Goal: Task Accomplishment & Management: Use online tool/utility

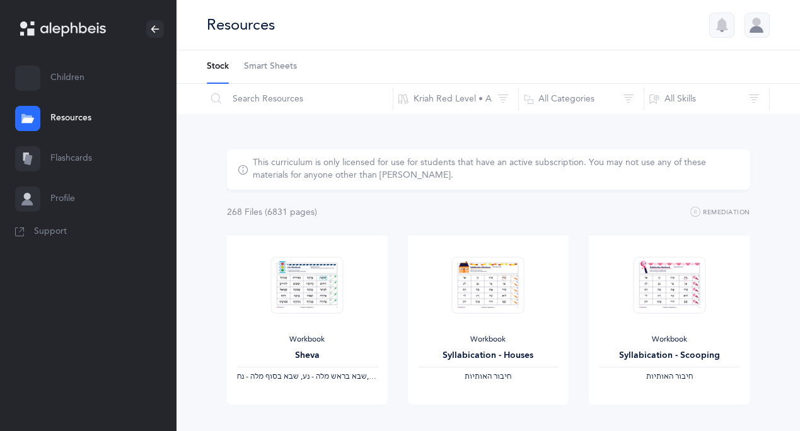
click at [69, 91] on link "Children" at bounding box center [88, 78] width 177 height 40
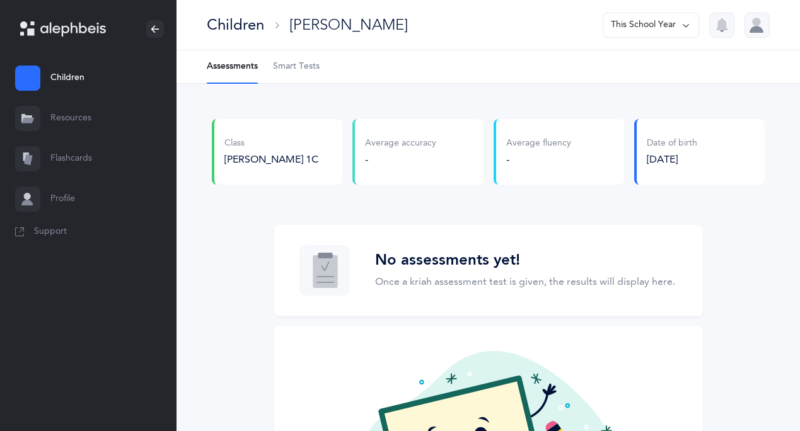
click at [289, 69] on span "Smart Tests" at bounding box center [296, 67] width 47 height 13
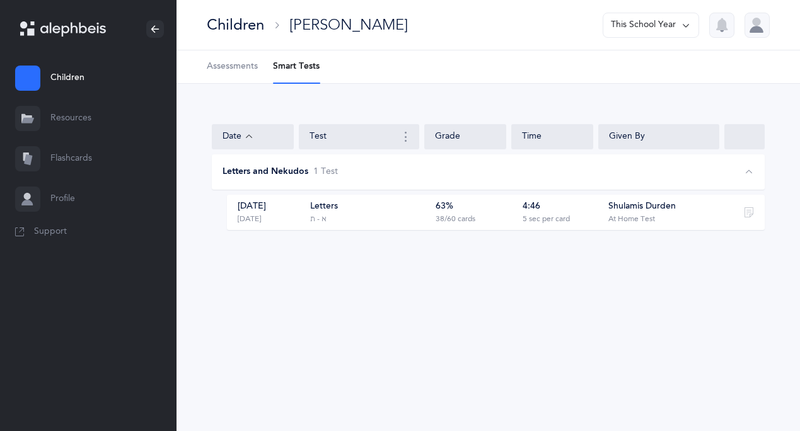
click at [489, 216] on div "63% 38/60 cards" at bounding box center [471, 213] width 79 height 24
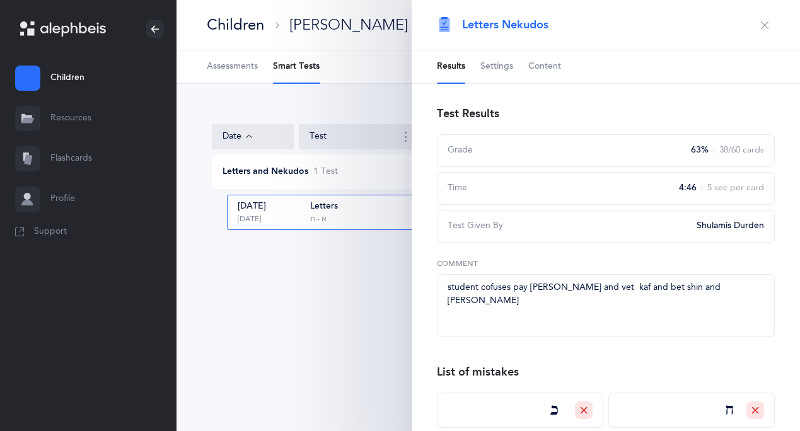
click at [371, 301] on div "Children [PERSON_NAME] This School Year Assessments Smart Tests Date Test Grade…" at bounding box center [489, 215] width 624 height 431
click at [344, 95] on div "Date Test Grade Time Given By Letters and Nekudos 1 Test [DATE] [DATE] Letters …" at bounding box center [489, 185] width 624 height 202
click at [762, 25] on icon "button" at bounding box center [765, 25] width 10 height 10
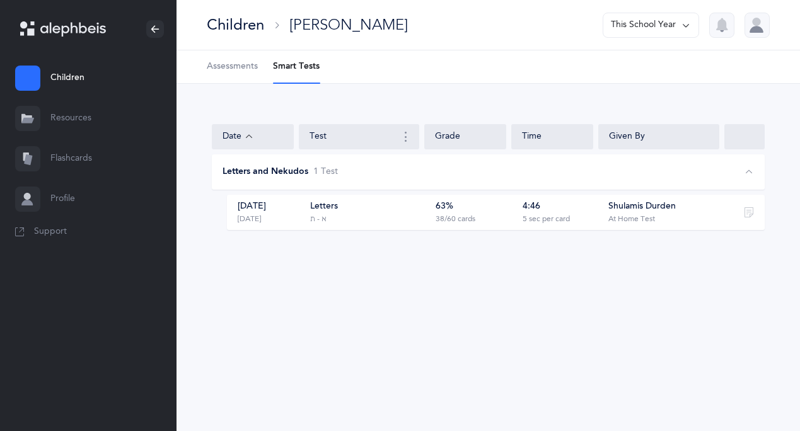
click at [234, 67] on span "Assessments" at bounding box center [232, 67] width 51 height 13
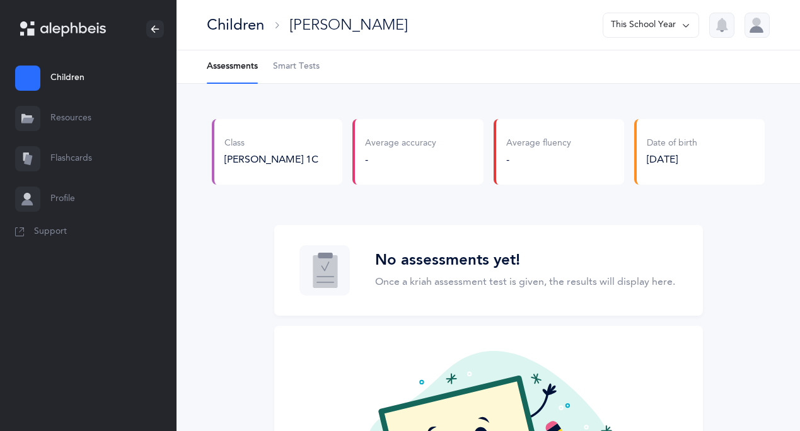
click at [95, 166] on link "Flashcards" at bounding box center [88, 159] width 177 height 40
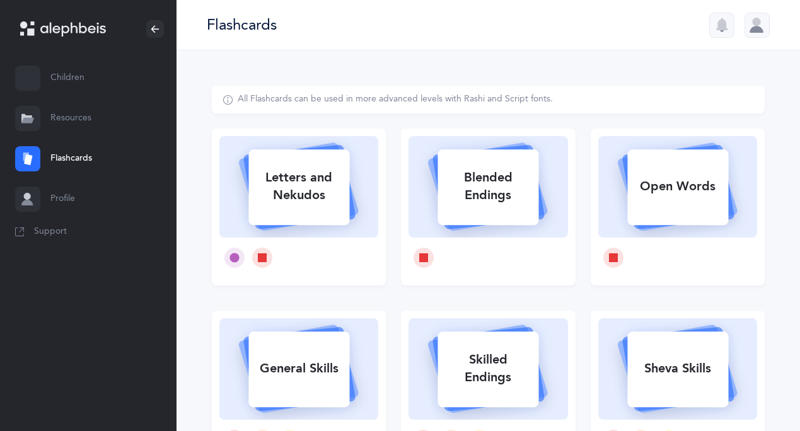
click at [291, 192] on div "Letters and Nekudos" at bounding box center [298, 186] width 101 height 50
select select
select select "single"
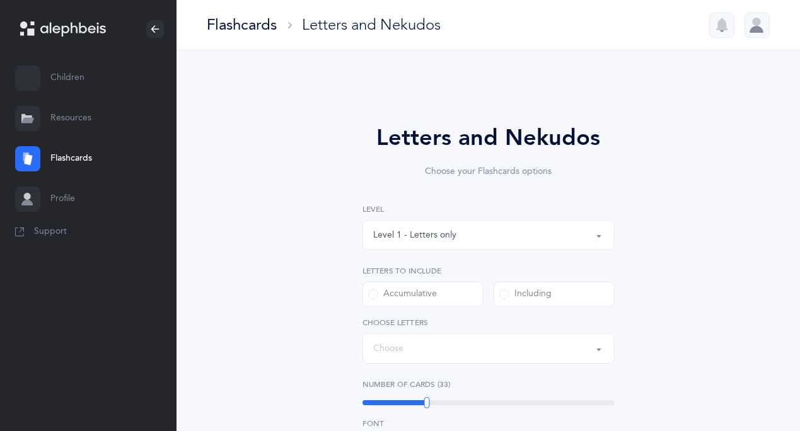
select select "27"
click at [66, 89] on link "Children" at bounding box center [88, 78] width 177 height 40
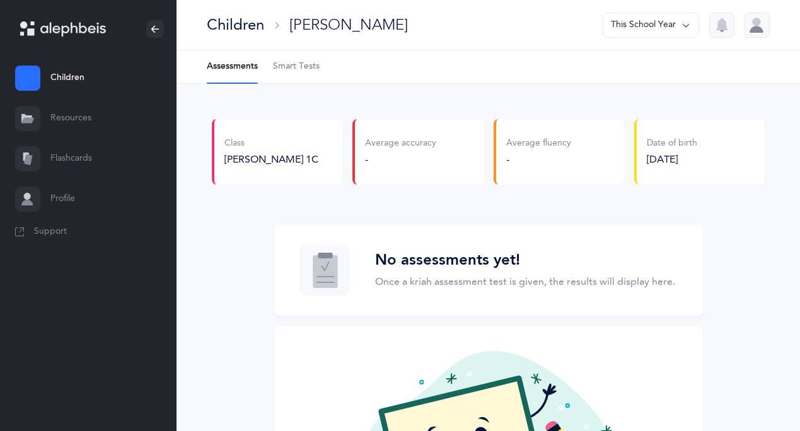
click at [117, 156] on link "Flashcards" at bounding box center [88, 159] width 177 height 40
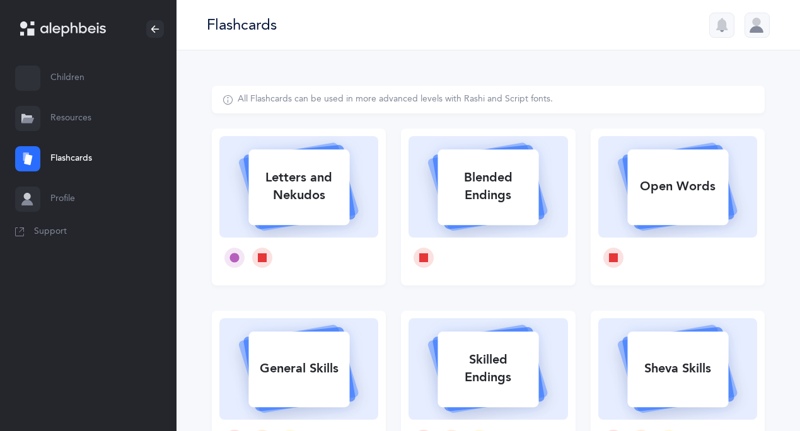
click at [308, 199] on div "Letters and Nekudos" at bounding box center [298, 186] width 101 height 50
select select "27"
select select "single"
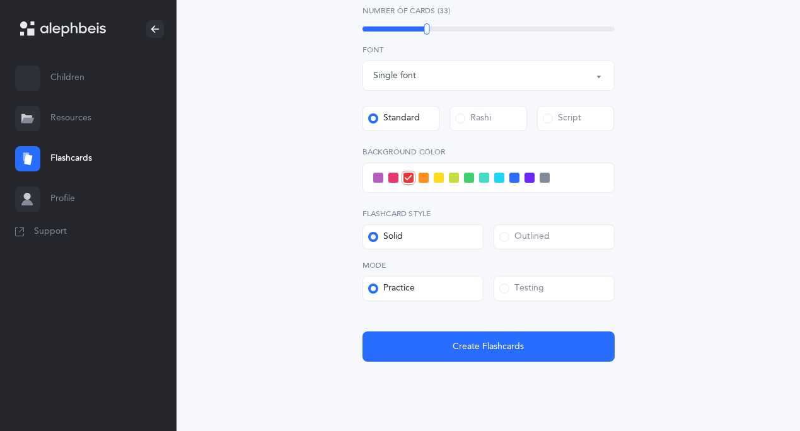
scroll to position [440, 0]
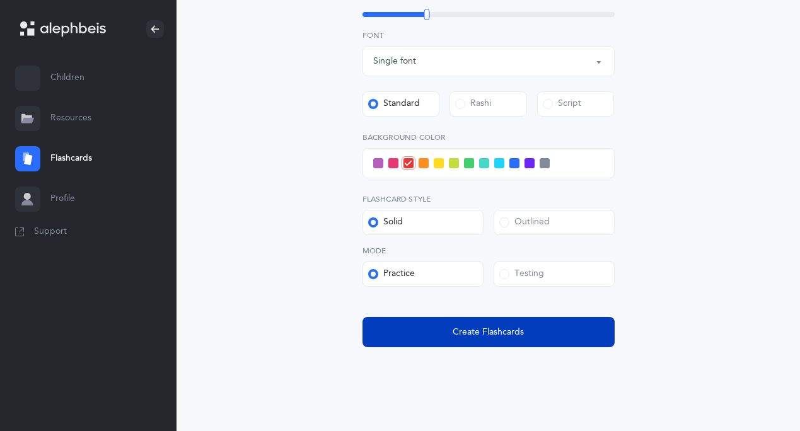
click at [420, 322] on button "Create Flashcards" at bounding box center [489, 332] width 252 height 30
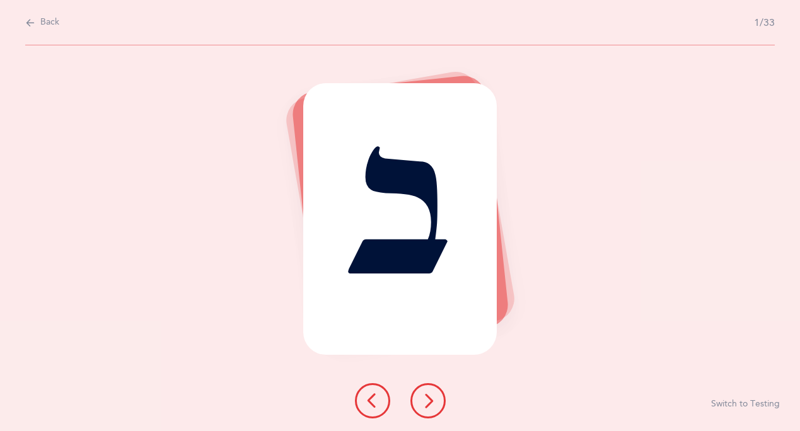
scroll to position [0, 0]
click at [53, 20] on span "Back" at bounding box center [49, 22] width 19 height 13
select select "27"
select select "single"
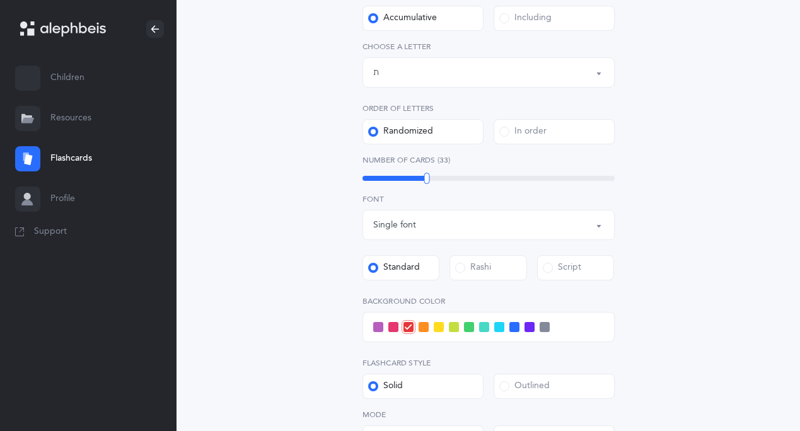
scroll to position [279, 0]
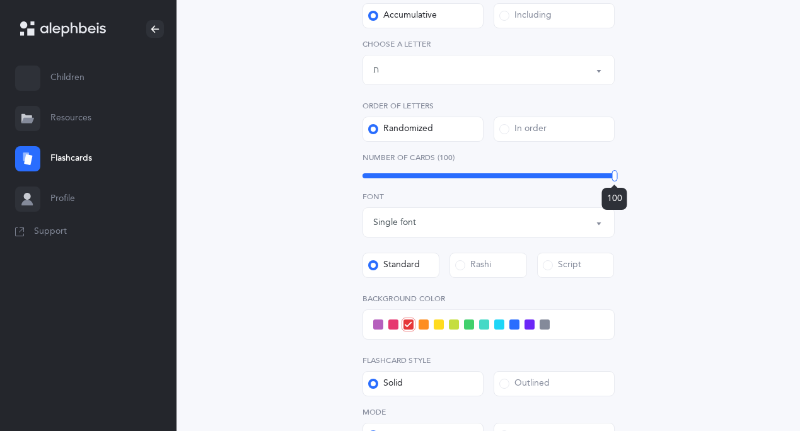
drag, startPoint x: 427, startPoint y: 177, endPoint x: 617, endPoint y: 177, distance: 189.8
click at [617, 177] on div at bounding box center [615, 175] width 6 height 11
click at [545, 322] on span at bounding box center [545, 325] width 10 height 10
click at [0, 0] on input "checkbox" at bounding box center [0, 0] width 0 height 0
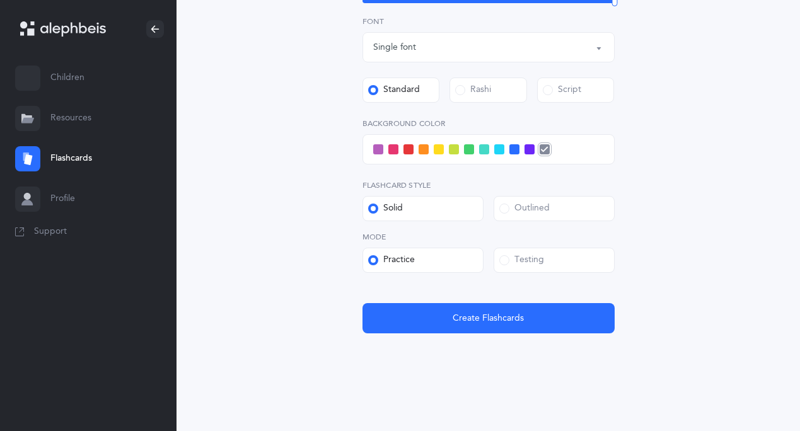
scroll to position [457, 0]
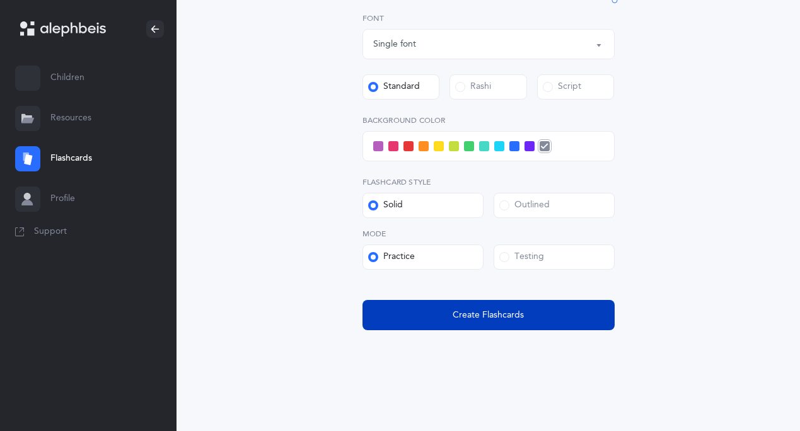
click at [523, 320] on button "Create Flashcards" at bounding box center [489, 315] width 252 height 30
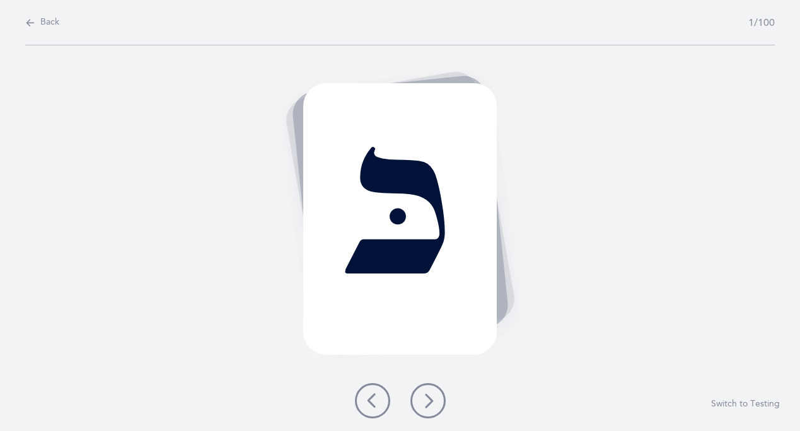
scroll to position [0, 0]
click at [429, 404] on icon at bounding box center [428, 401] width 15 height 15
click at [426, 407] on icon at bounding box center [428, 401] width 15 height 15
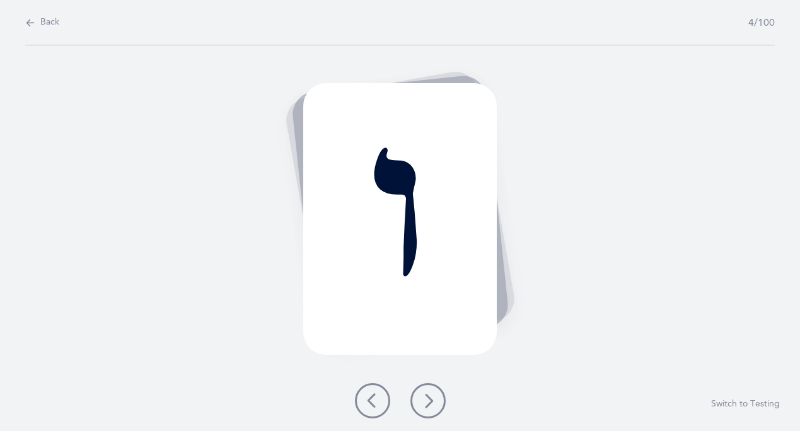
click at [426, 407] on icon at bounding box center [428, 401] width 15 height 15
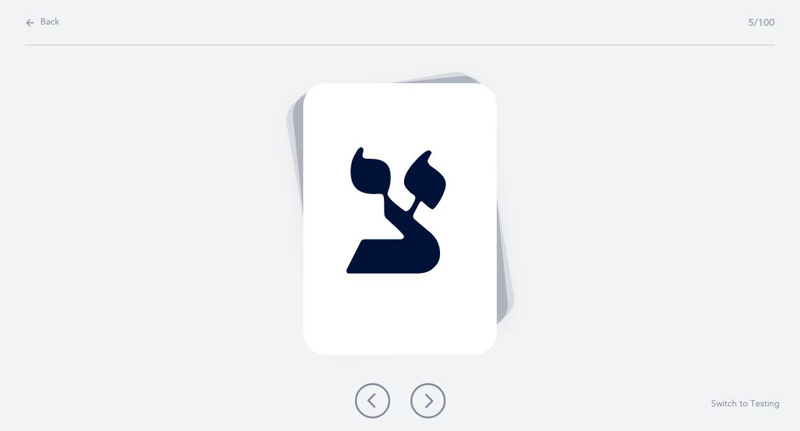
click at [426, 407] on icon at bounding box center [428, 401] width 15 height 15
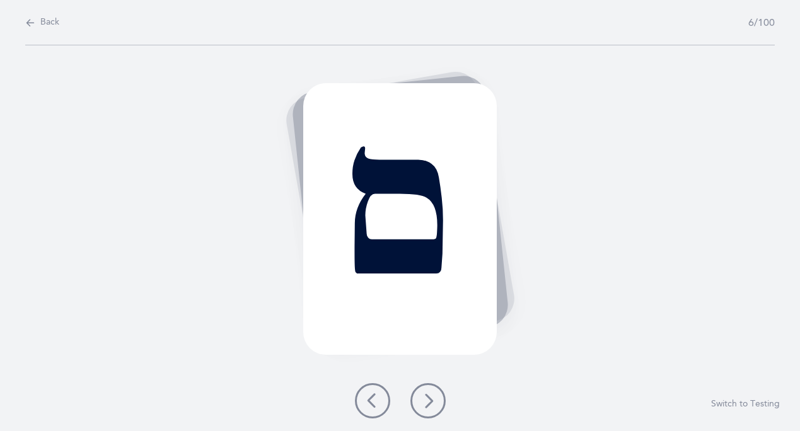
click at [371, 399] on icon at bounding box center [372, 401] width 15 height 15
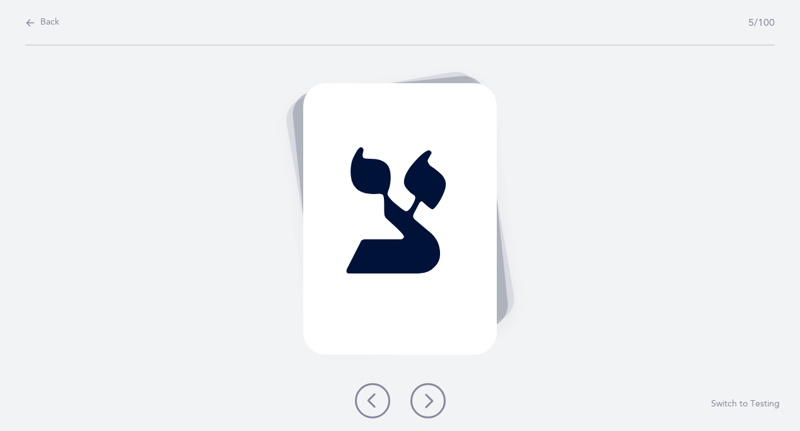
click at [371, 399] on icon at bounding box center [372, 401] width 15 height 15
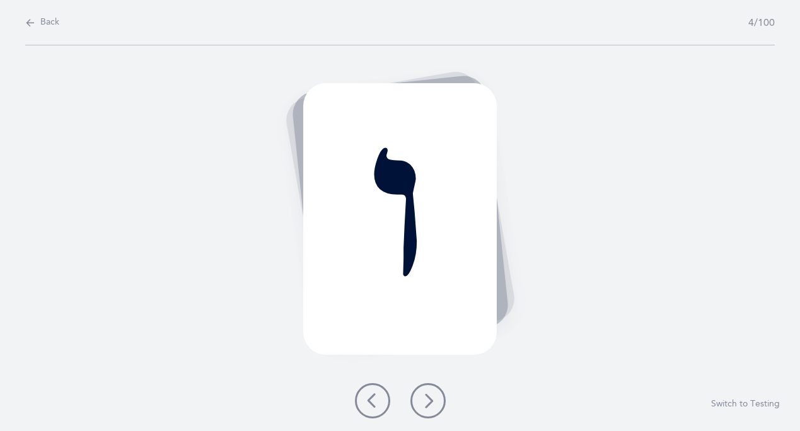
click at [433, 405] on icon at bounding box center [428, 401] width 15 height 15
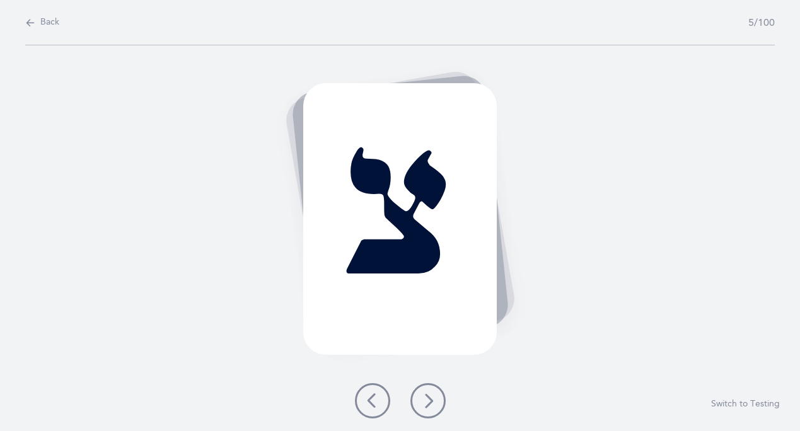
click at [433, 405] on icon at bounding box center [428, 401] width 15 height 15
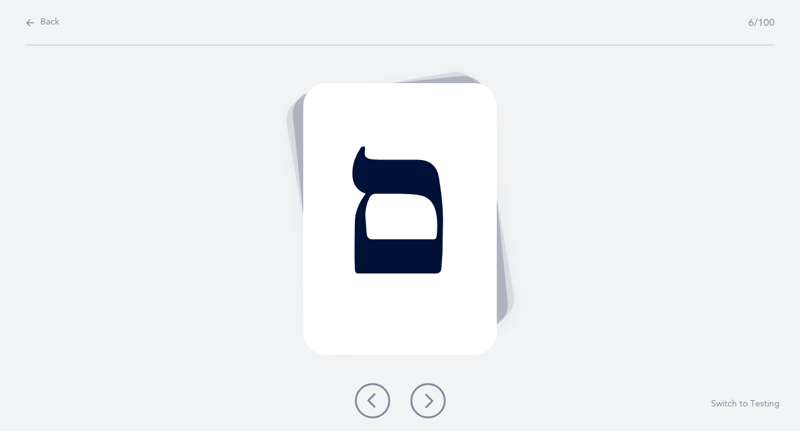
click at [433, 405] on icon at bounding box center [428, 401] width 15 height 15
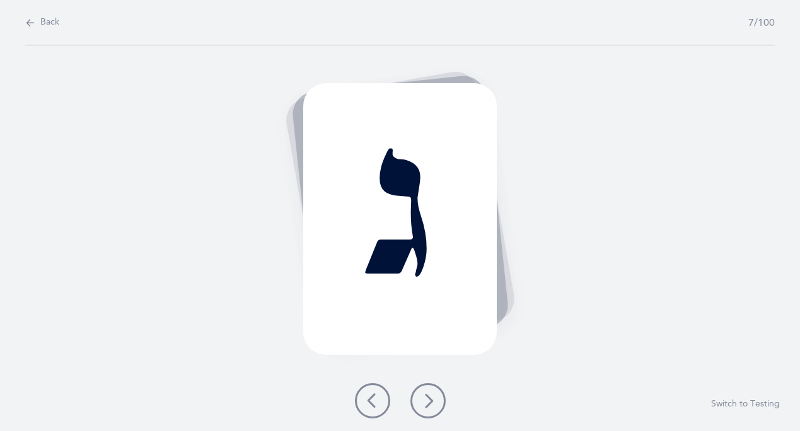
click at [433, 405] on icon at bounding box center [428, 401] width 15 height 15
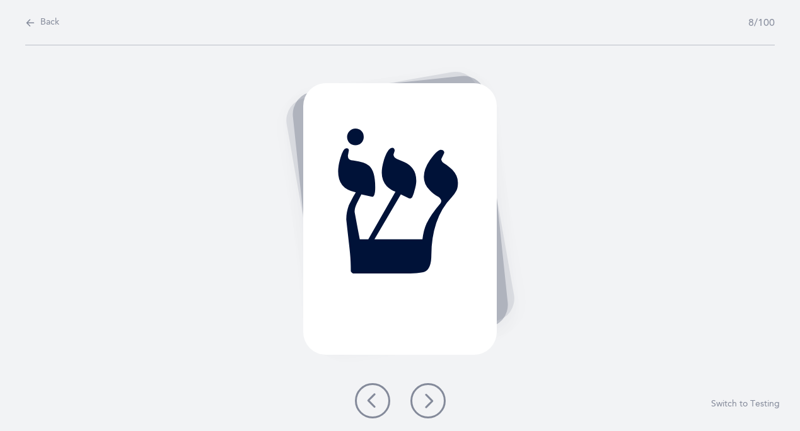
click at [433, 405] on icon at bounding box center [428, 401] width 15 height 15
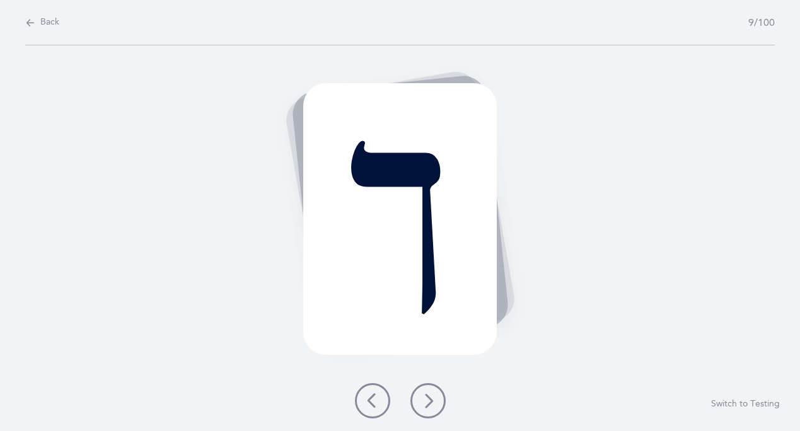
click at [433, 405] on icon at bounding box center [428, 401] width 15 height 15
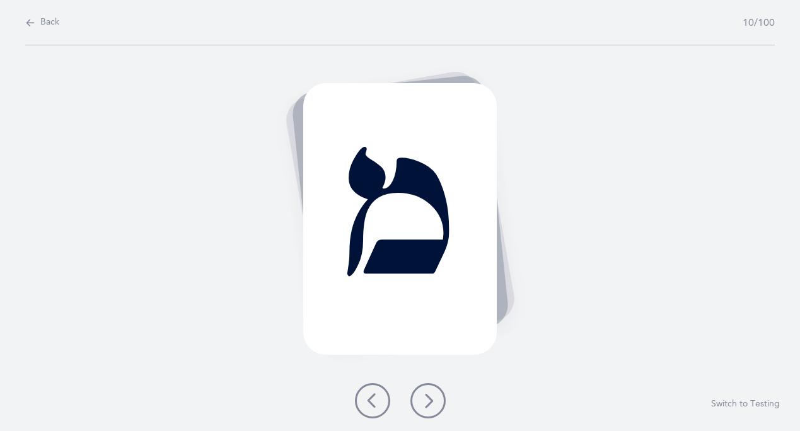
click at [433, 405] on icon at bounding box center [428, 401] width 15 height 15
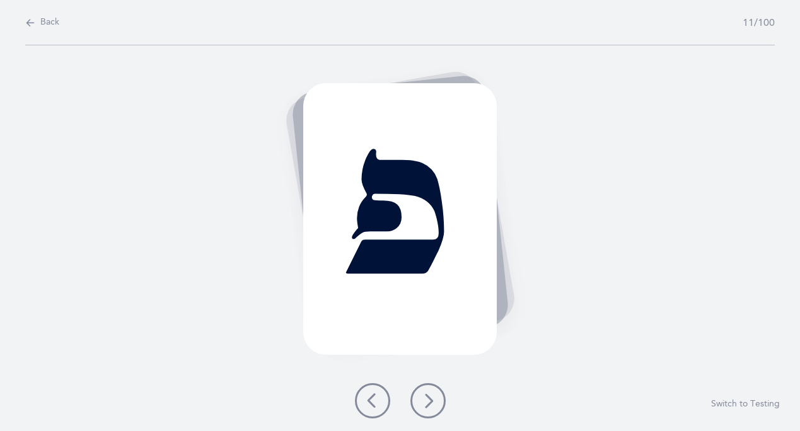
click at [433, 405] on icon at bounding box center [428, 401] width 15 height 15
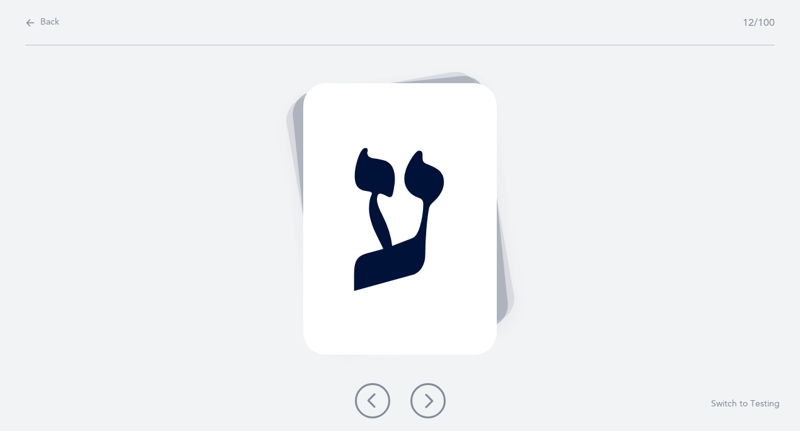
click at [433, 405] on icon at bounding box center [428, 401] width 15 height 15
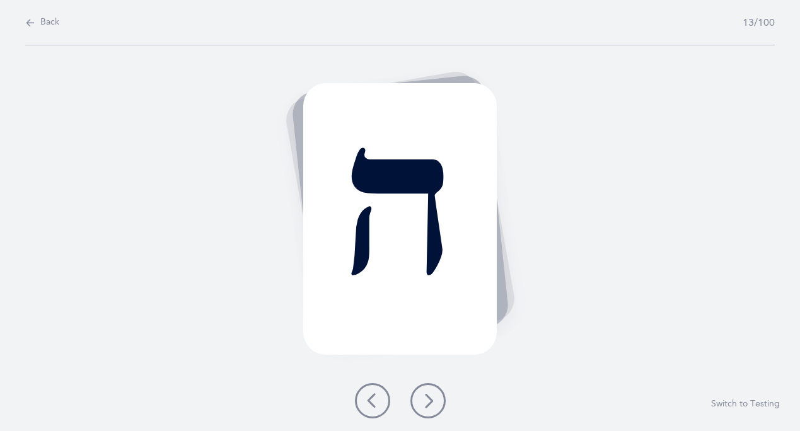
click at [433, 405] on icon at bounding box center [428, 401] width 15 height 15
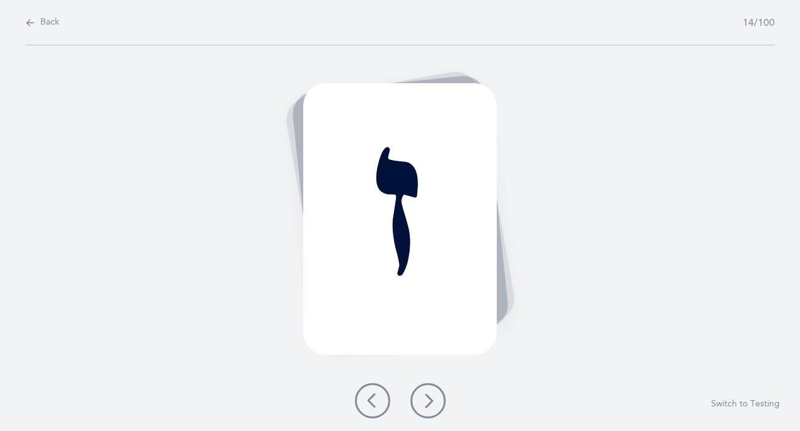
click at [433, 405] on icon at bounding box center [428, 401] width 15 height 15
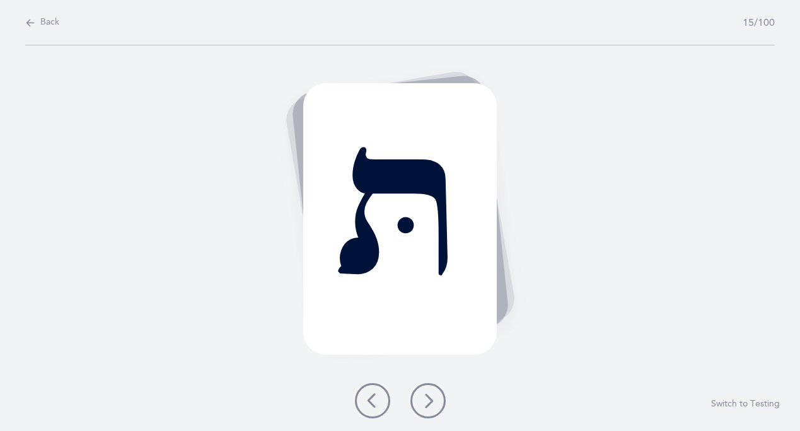
click at [432, 401] on icon at bounding box center [428, 401] width 15 height 15
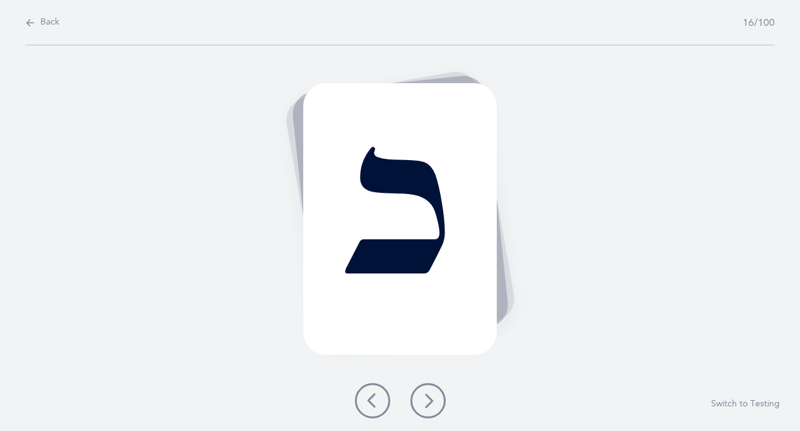
click at [432, 399] on icon at bounding box center [428, 401] width 15 height 15
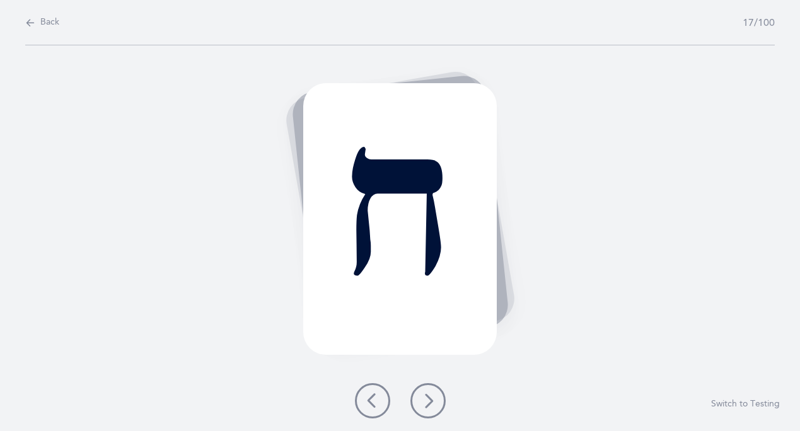
click at [371, 399] on icon at bounding box center [372, 401] width 15 height 15
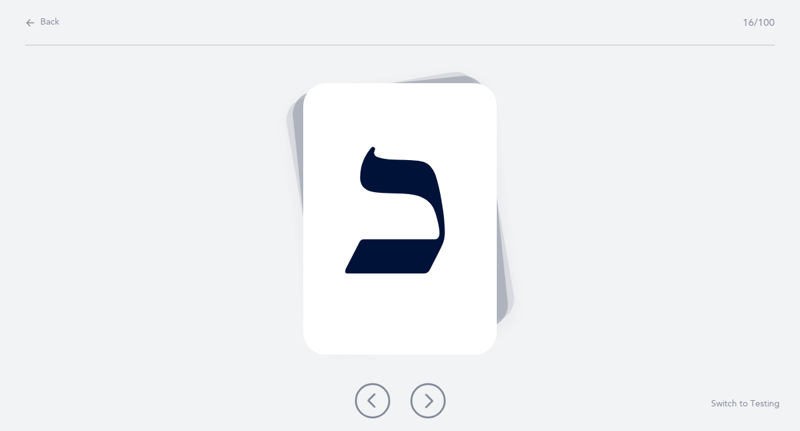
click at [428, 397] on icon at bounding box center [428, 401] width 15 height 15
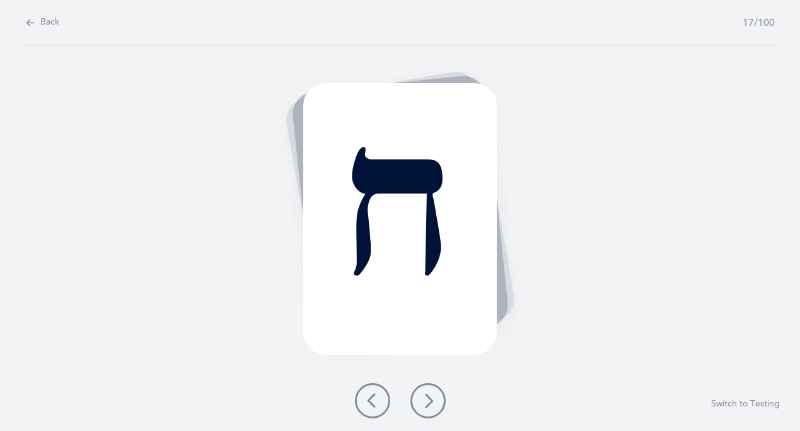
click at [428, 395] on icon at bounding box center [428, 401] width 15 height 15
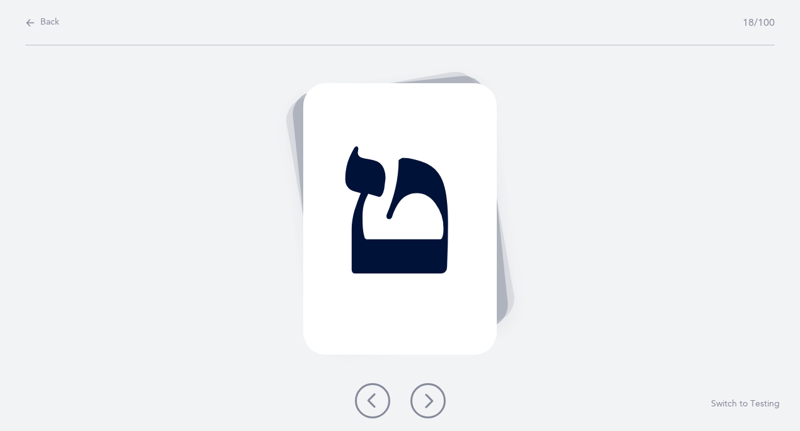
click at [428, 399] on icon at bounding box center [428, 401] width 15 height 15
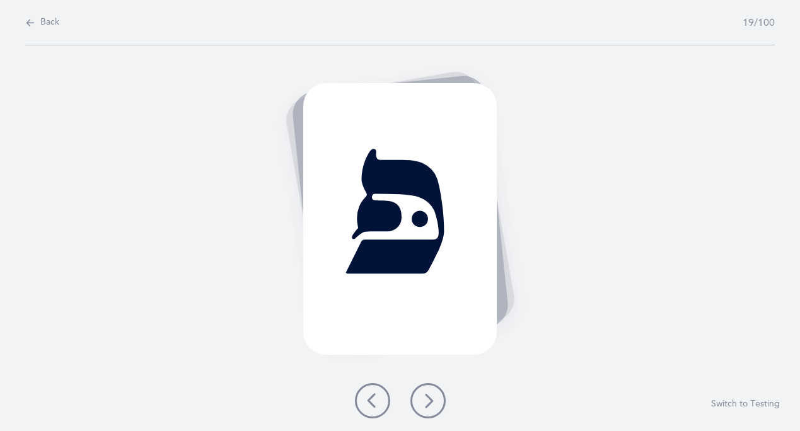
click at [426, 400] on icon at bounding box center [428, 401] width 15 height 15
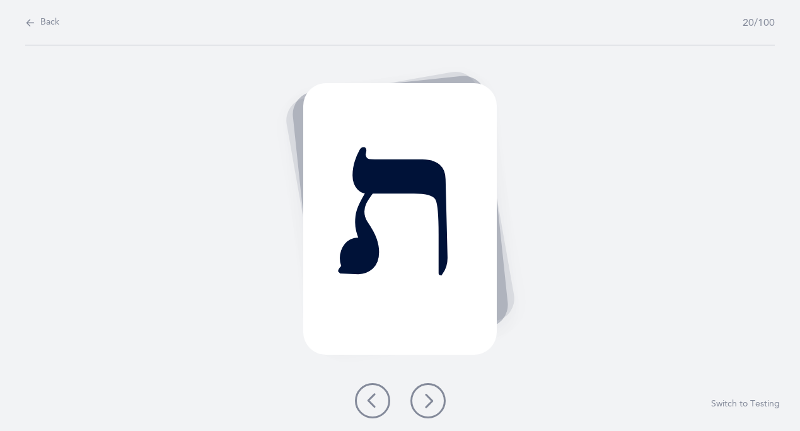
click at [426, 400] on icon at bounding box center [428, 401] width 15 height 15
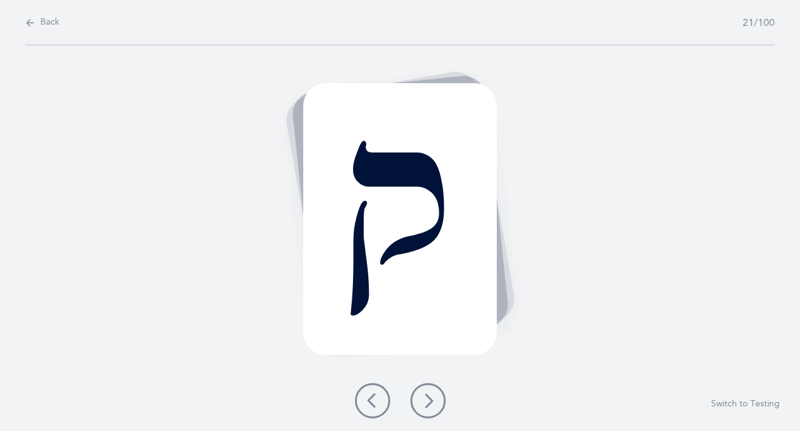
click at [425, 398] on icon at bounding box center [428, 401] width 15 height 15
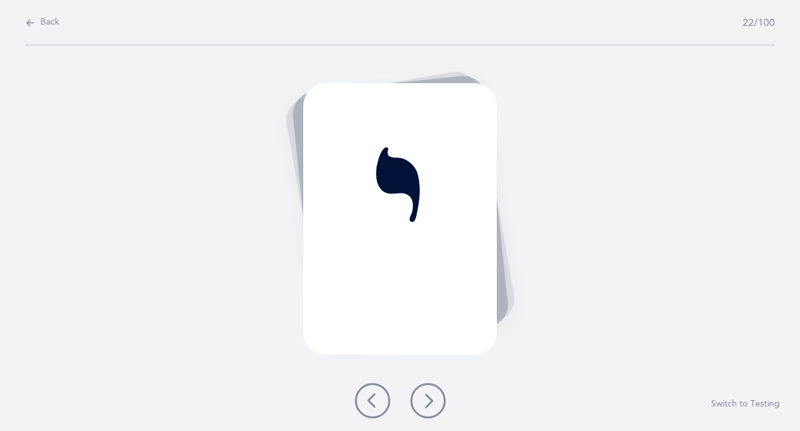
click at [425, 398] on icon at bounding box center [428, 401] width 15 height 15
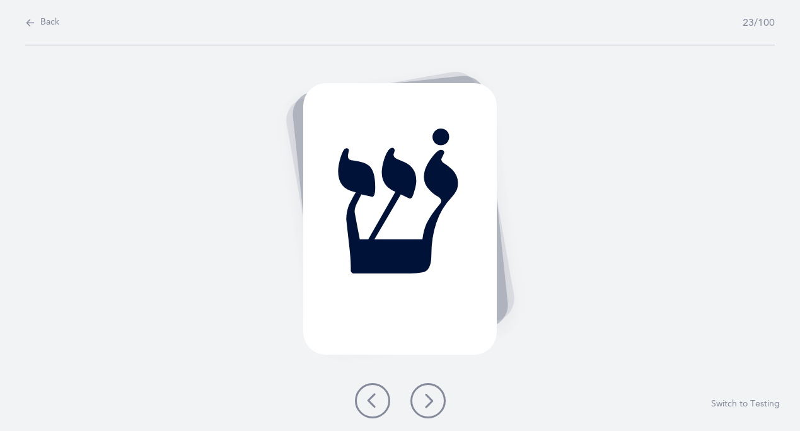
click at [425, 400] on icon at bounding box center [428, 401] width 15 height 15
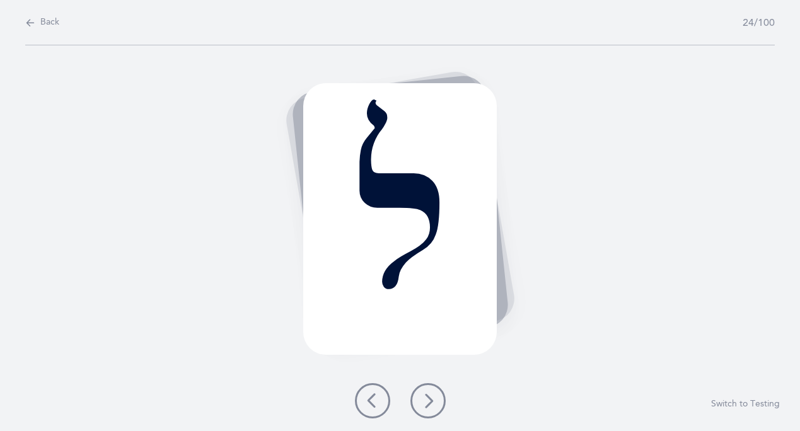
click at [426, 400] on icon at bounding box center [428, 401] width 15 height 15
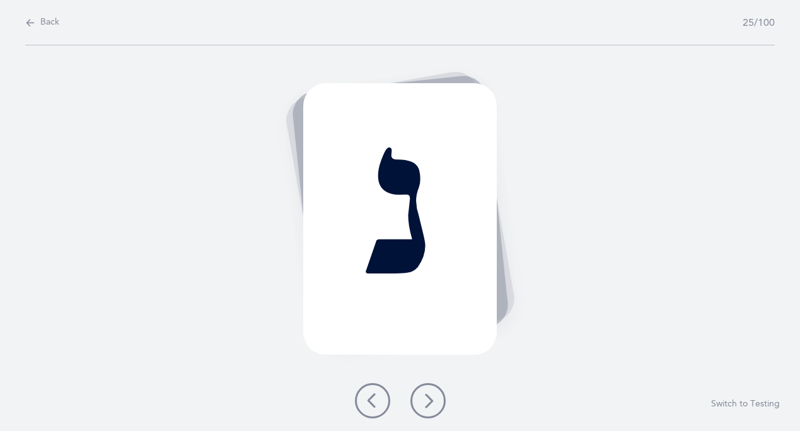
click at [426, 400] on icon at bounding box center [428, 401] width 15 height 15
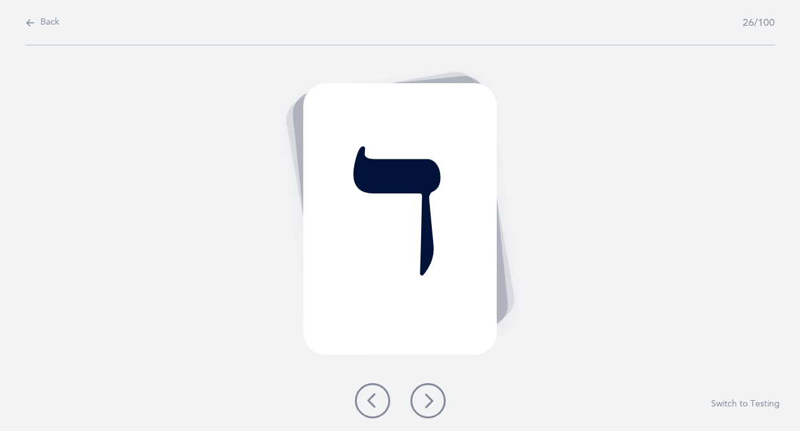
click at [426, 402] on icon at bounding box center [428, 401] width 15 height 15
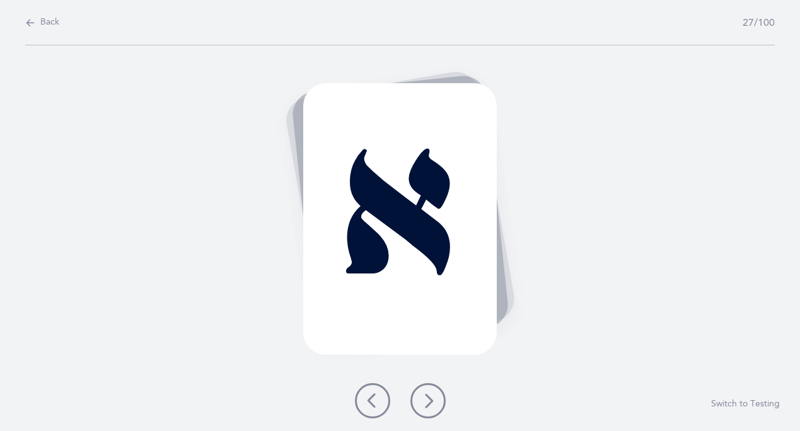
click at [428, 402] on icon at bounding box center [428, 401] width 15 height 15
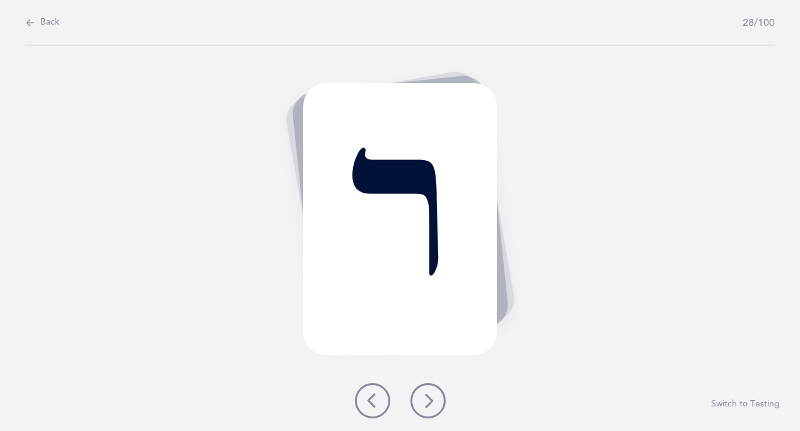
click at [428, 405] on icon at bounding box center [428, 401] width 15 height 15
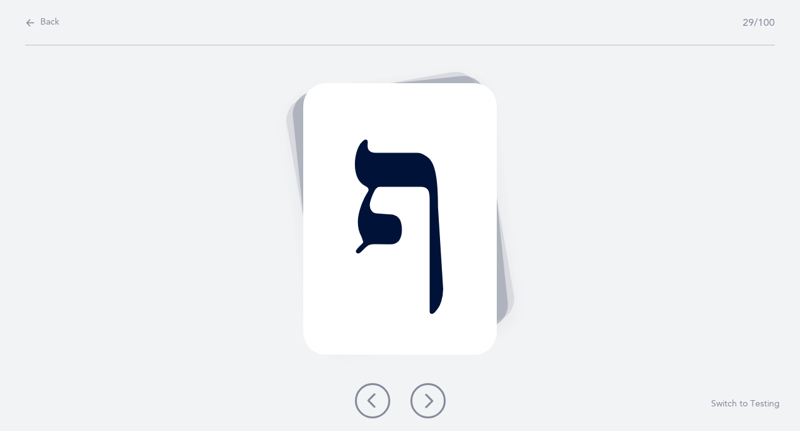
click at [429, 409] on button at bounding box center [428, 400] width 35 height 35
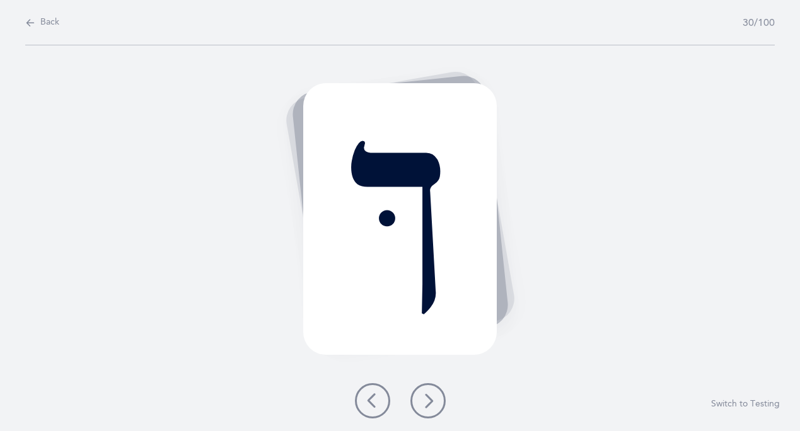
click at [426, 385] on button at bounding box center [428, 400] width 35 height 35
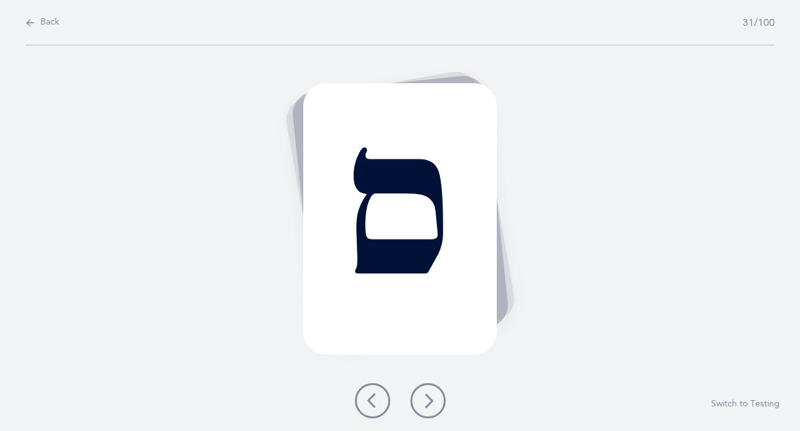
click at [437, 394] on button at bounding box center [428, 400] width 35 height 35
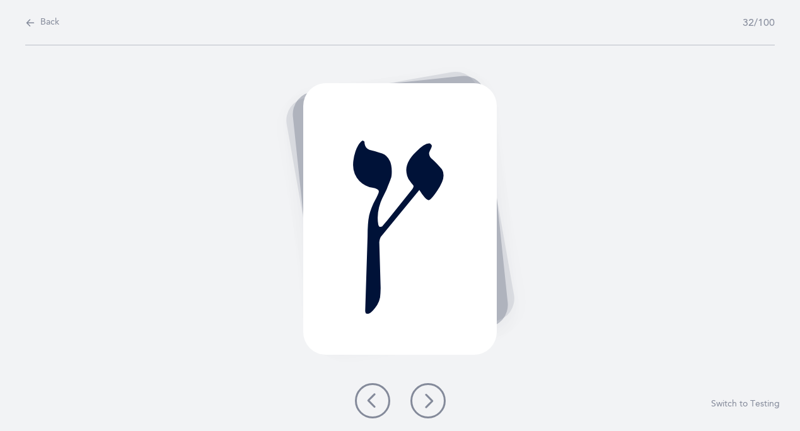
click at [435, 394] on icon at bounding box center [428, 401] width 15 height 15
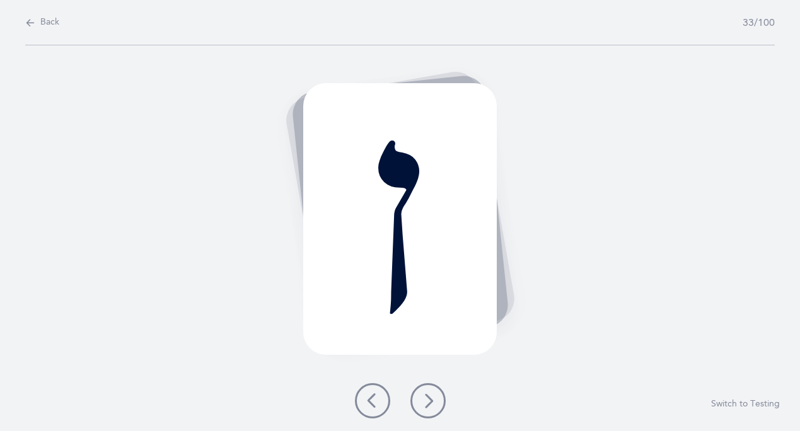
click at [376, 405] on button at bounding box center [372, 400] width 35 height 35
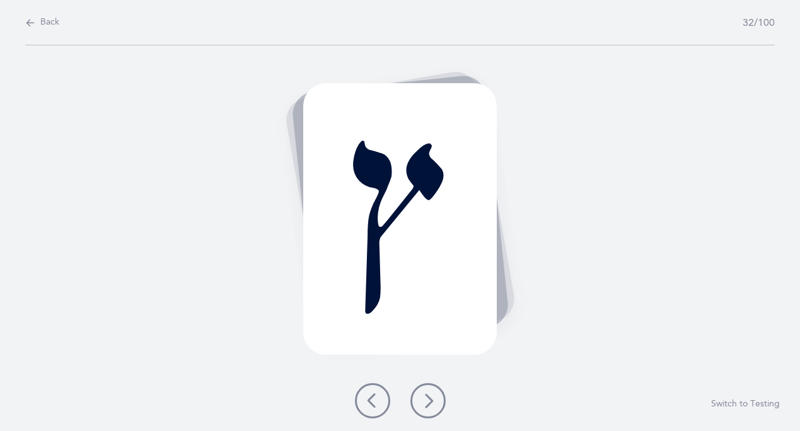
drag, startPoint x: 433, startPoint y: 402, endPoint x: 433, endPoint y: 390, distance: 11.4
click at [433, 391] on button at bounding box center [428, 400] width 35 height 35
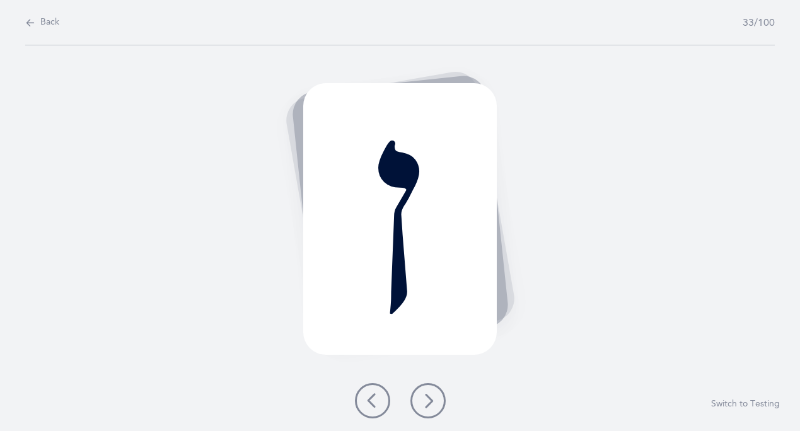
click at [433, 394] on icon at bounding box center [428, 401] width 15 height 15
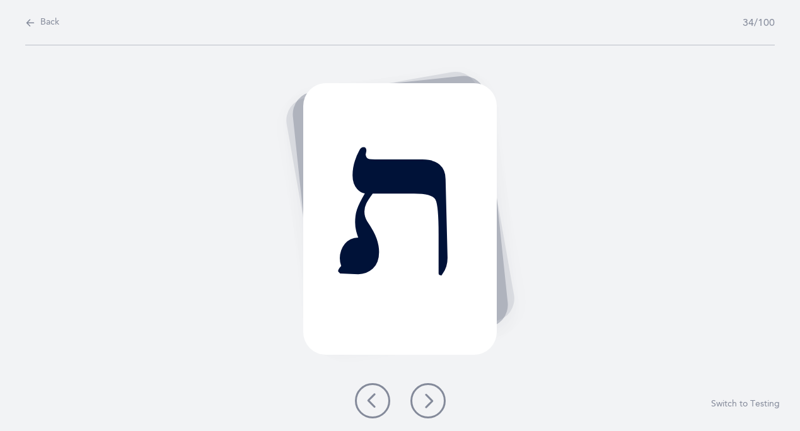
click at [434, 394] on icon at bounding box center [428, 401] width 15 height 15
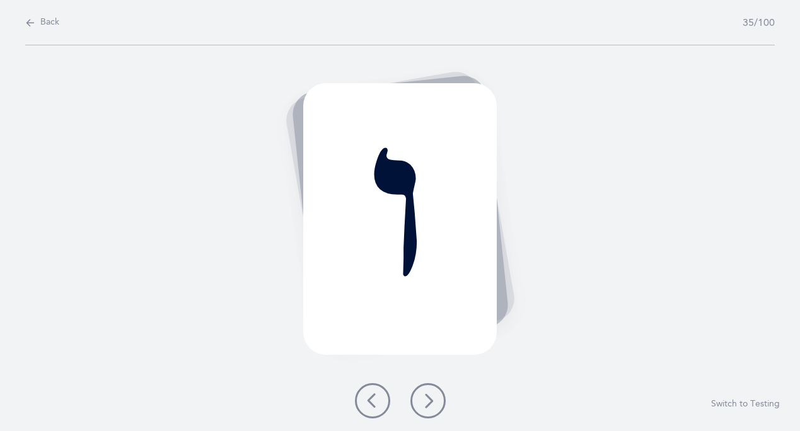
click at [434, 395] on icon at bounding box center [428, 401] width 15 height 15
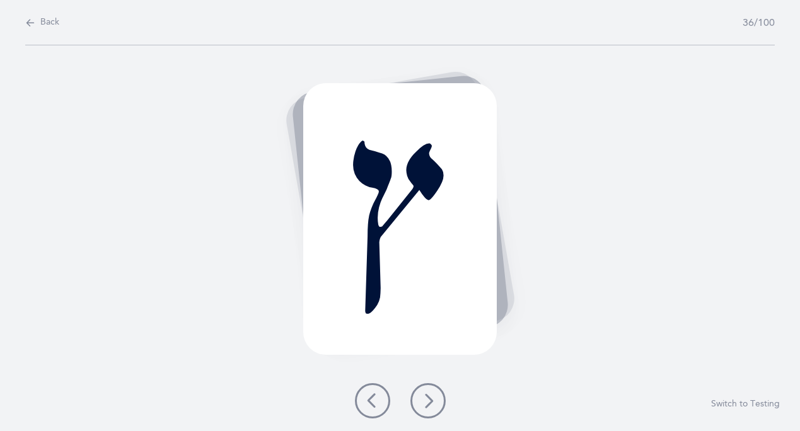
click at [417, 400] on button at bounding box center [428, 400] width 35 height 35
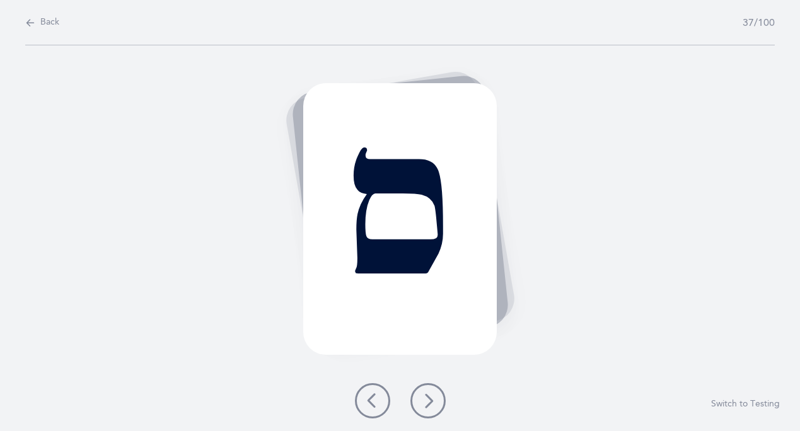
click at [417, 400] on button at bounding box center [428, 400] width 35 height 35
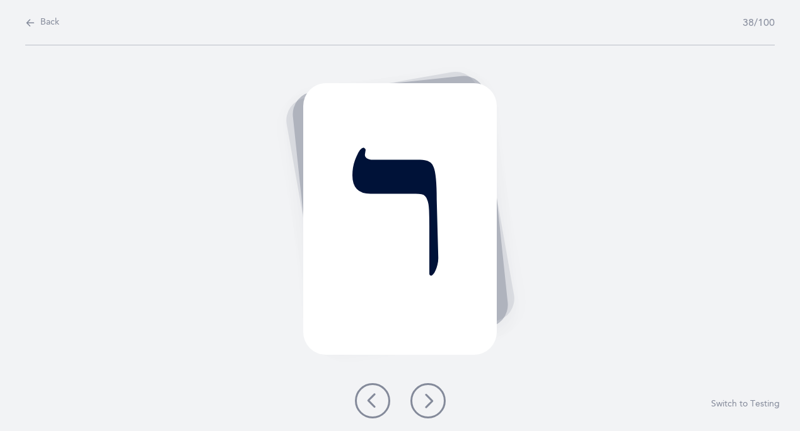
click at [414, 397] on button at bounding box center [428, 400] width 35 height 35
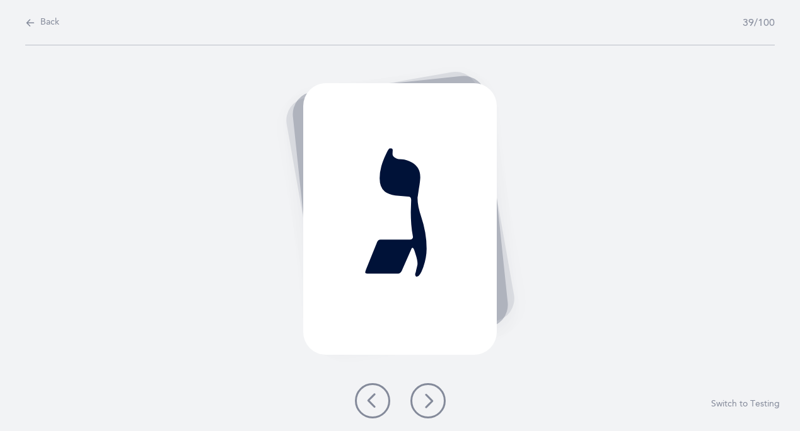
click at [415, 397] on button at bounding box center [428, 400] width 35 height 35
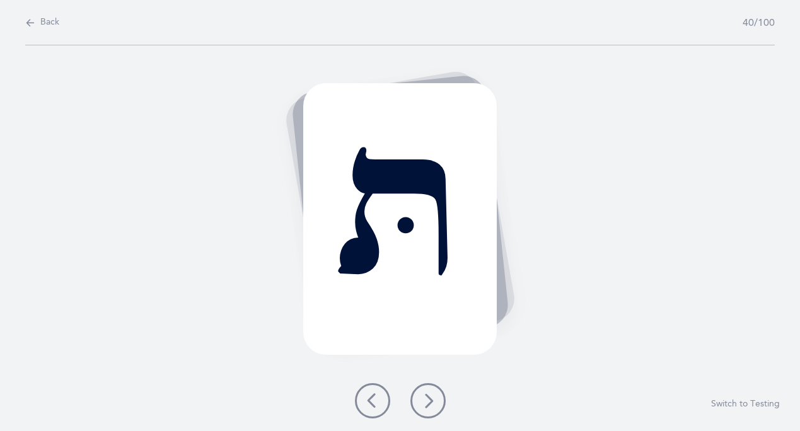
click at [433, 402] on icon at bounding box center [428, 401] width 15 height 15
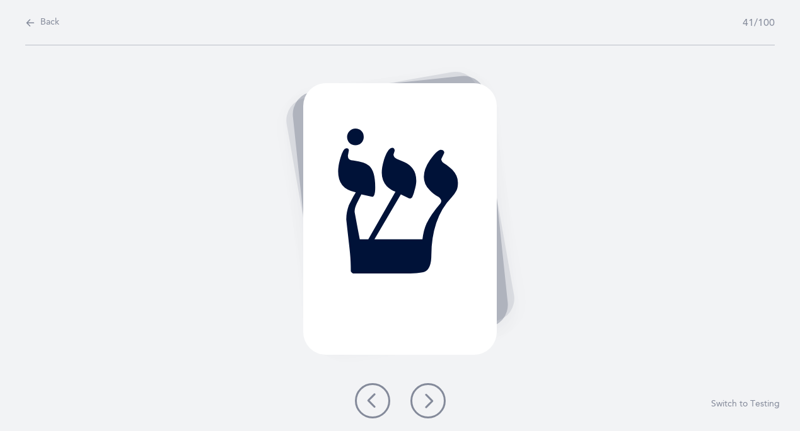
click at [425, 387] on button at bounding box center [428, 400] width 35 height 35
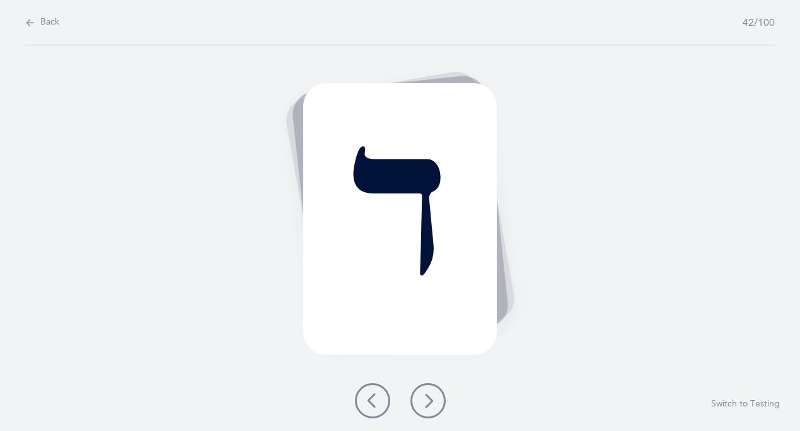
drag, startPoint x: 443, startPoint y: 380, endPoint x: 440, endPoint y: 373, distance: 7.9
click at [440, 374] on div "ד Switch to Testing" at bounding box center [400, 238] width 800 height 386
click at [427, 405] on icon at bounding box center [428, 401] width 15 height 15
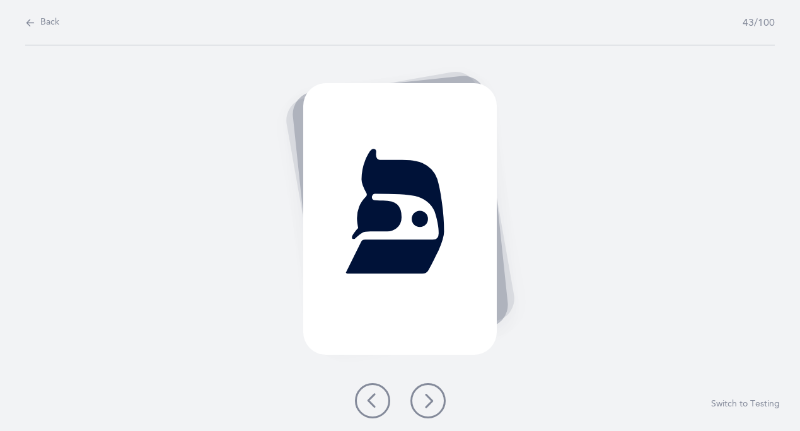
click at [434, 403] on icon at bounding box center [428, 401] width 15 height 15
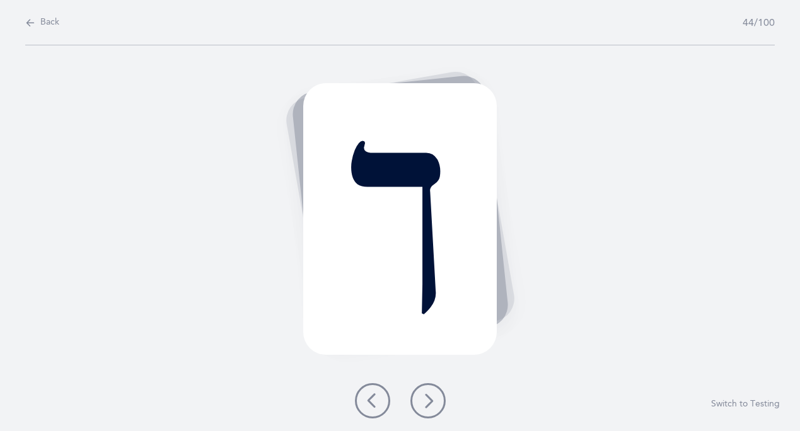
click at [434, 403] on icon at bounding box center [428, 401] width 15 height 15
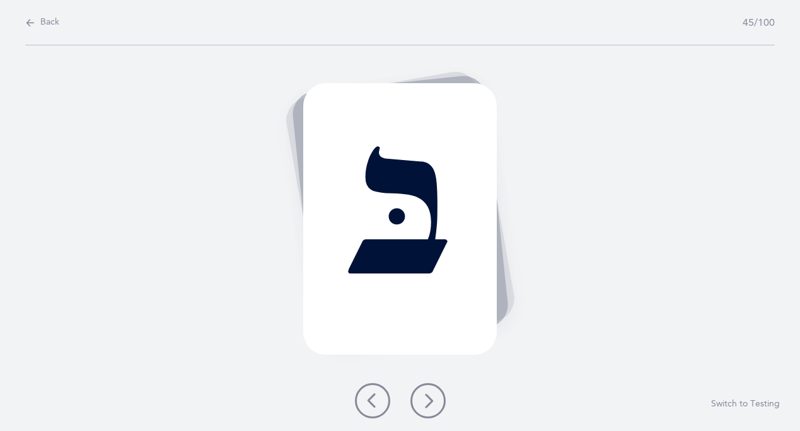
click at [434, 403] on icon at bounding box center [428, 401] width 15 height 15
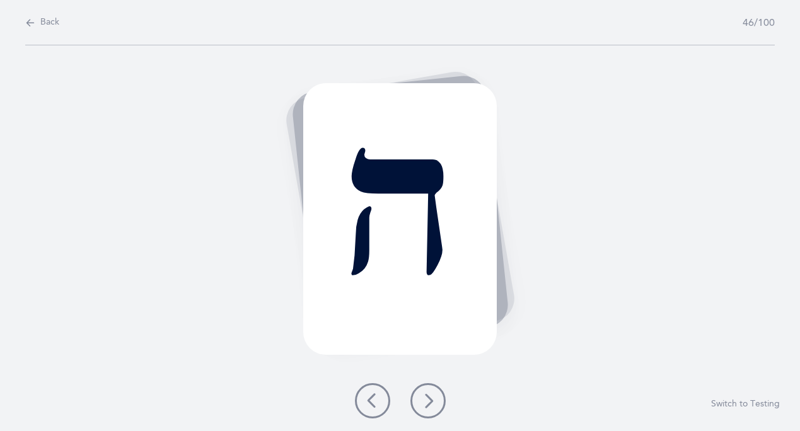
click at [434, 403] on icon at bounding box center [428, 401] width 15 height 15
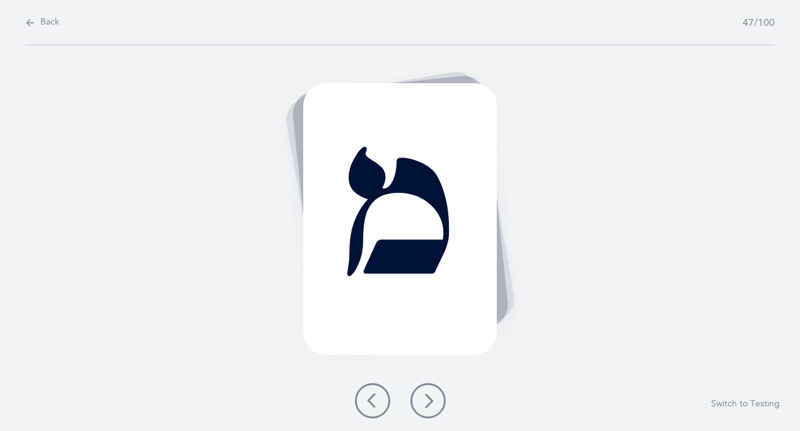
click at [434, 403] on icon at bounding box center [428, 401] width 15 height 15
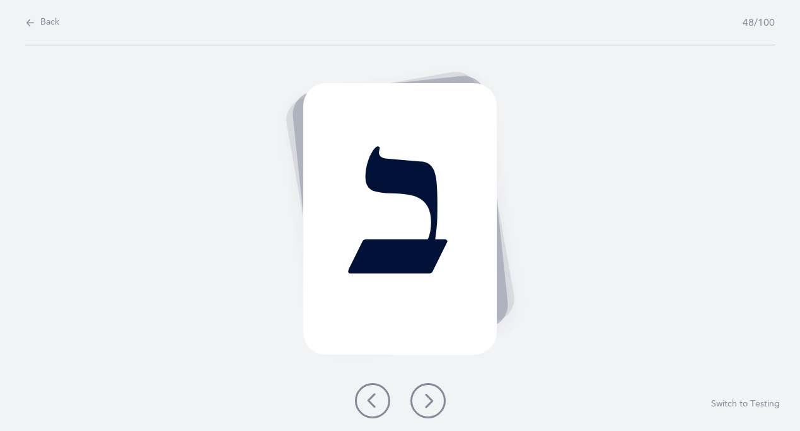
click at [434, 403] on icon at bounding box center [428, 401] width 15 height 15
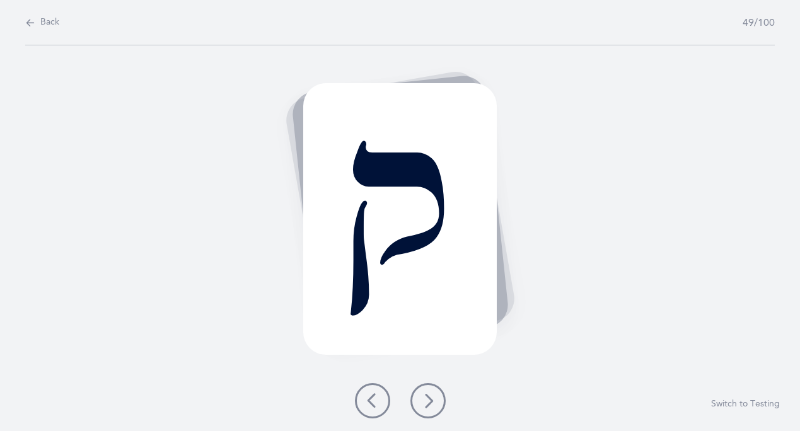
click at [434, 403] on icon at bounding box center [428, 401] width 15 height 15
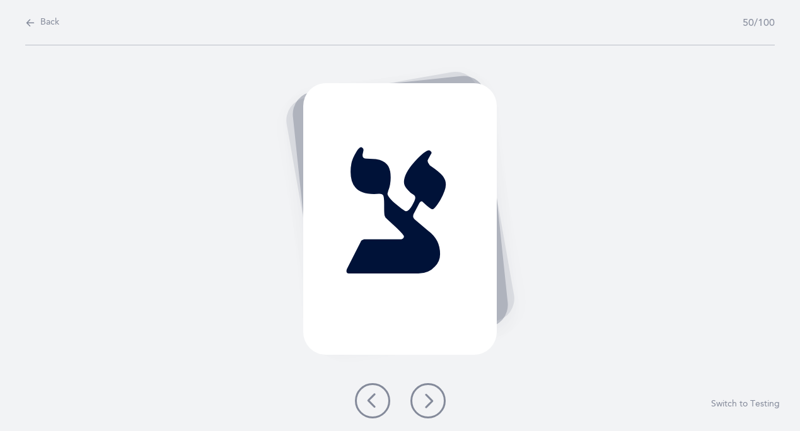
click at [366, 399] on icon at bounding box center [372, 401] width 15 height 15
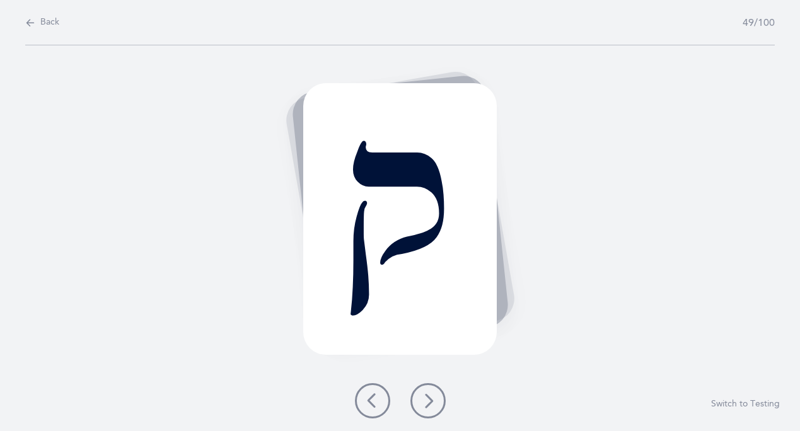
click at [421, 398] on icon at bounding box center [428, 401] width 15 height 15
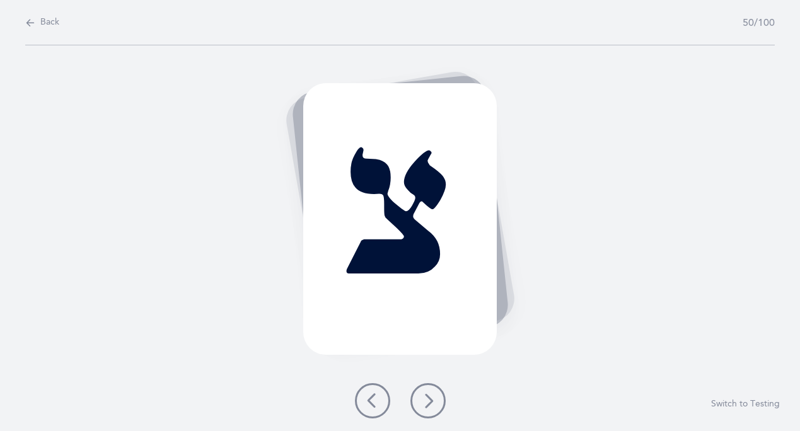
click at [423, 402] on icon at bounding box center [428, 401] width 15 height 15
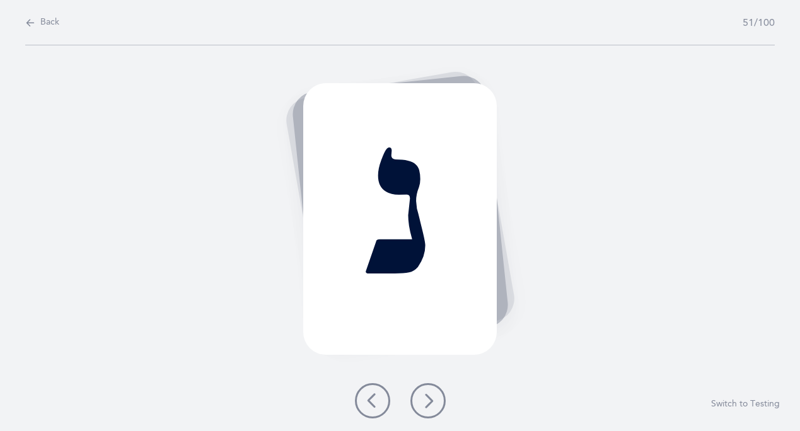
click at [422, 404] on icon at bounding box center [428, 401] width 15 height 15
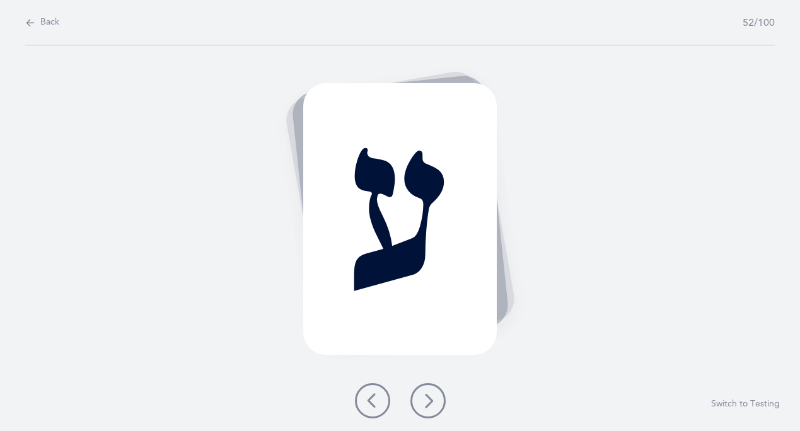
click at [430, 407] on button at bounding box center [428, 400] width 35 height 35
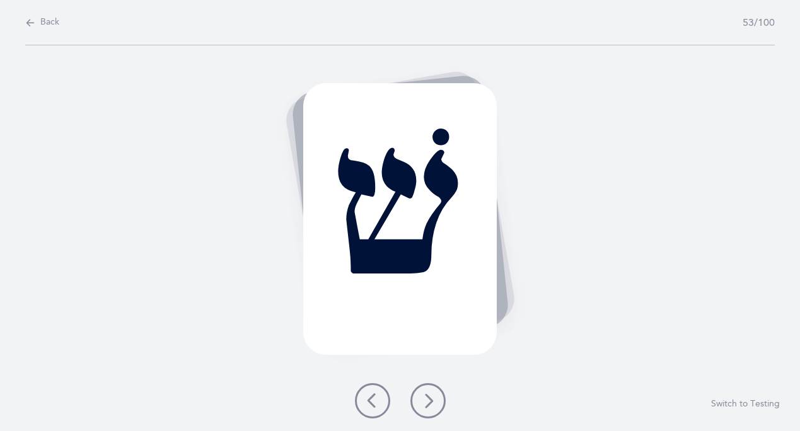
click at [424, 397] on icon at bounding box center [428, 401] width 15 height 15
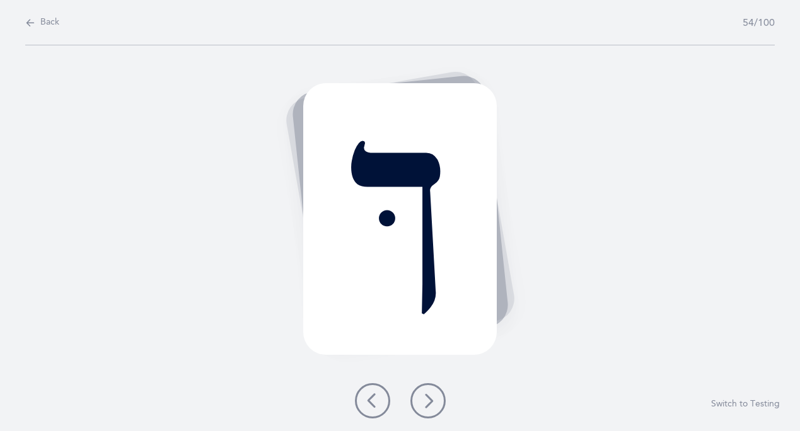
click at [424, 394] on icon at bounding box center [428, 401] width 15 height 15
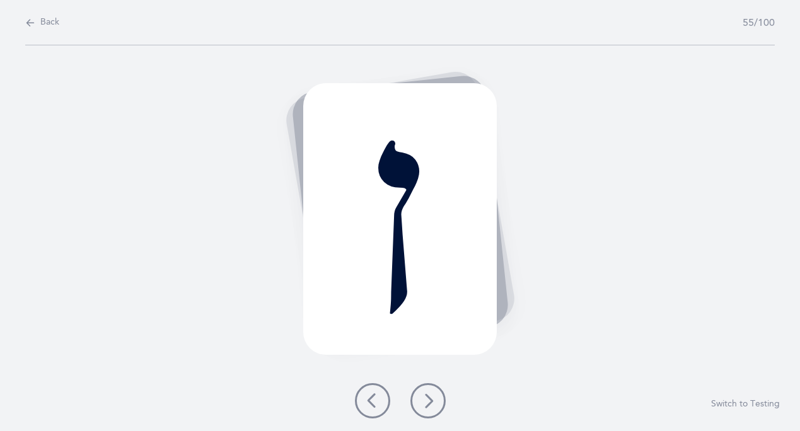
click at [424, 394] on icon at bounding box center [428, 401] width 15 height 15
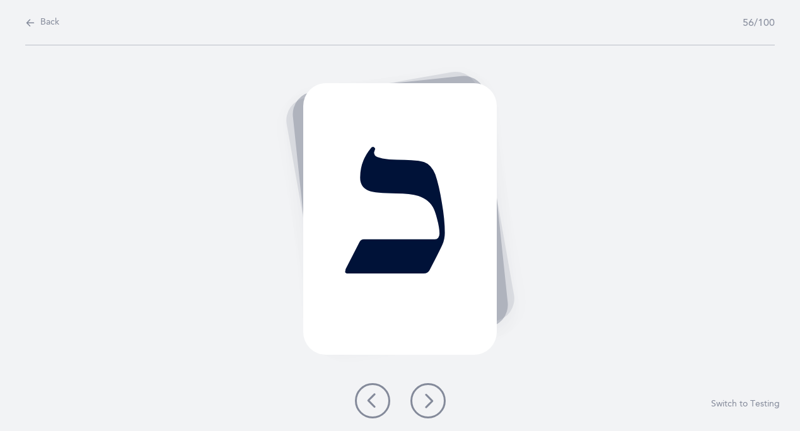
click at [424, 382] on div "כ Switch to Testing" at bounding box center [400, 238] width 800 height 386
click at [429, 405] on icon at bounding box center [428, 401] width 15 height 15
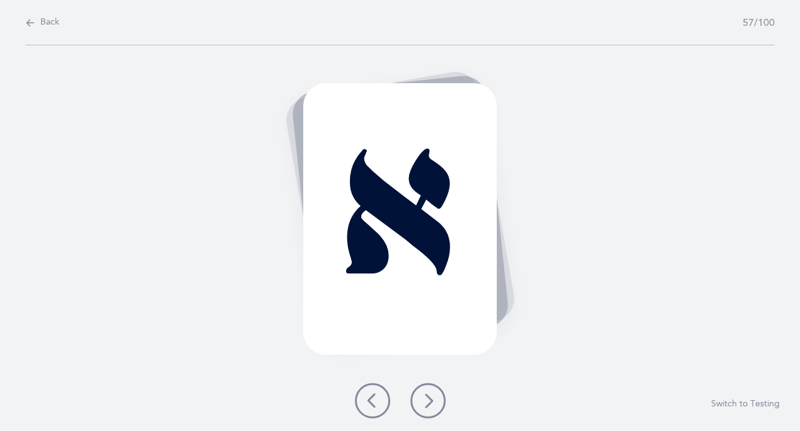
click at [431, 405] on icon at bounding box center [428, 401] width 15 height 15
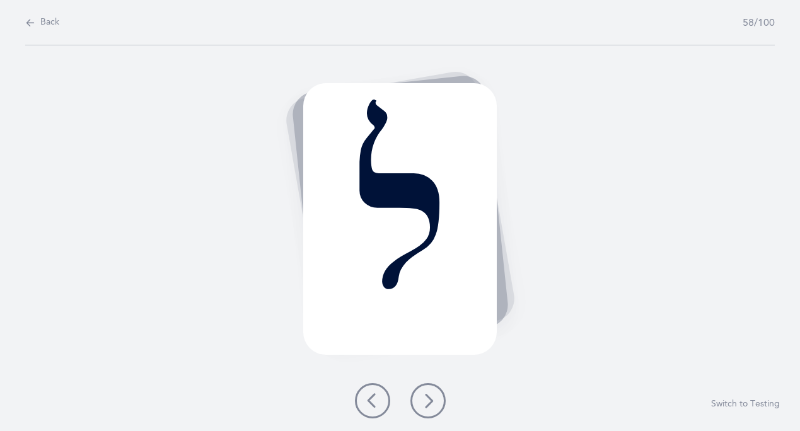
click at [432, 407] on icon at bounding box center [428, 401] width 15 height 15
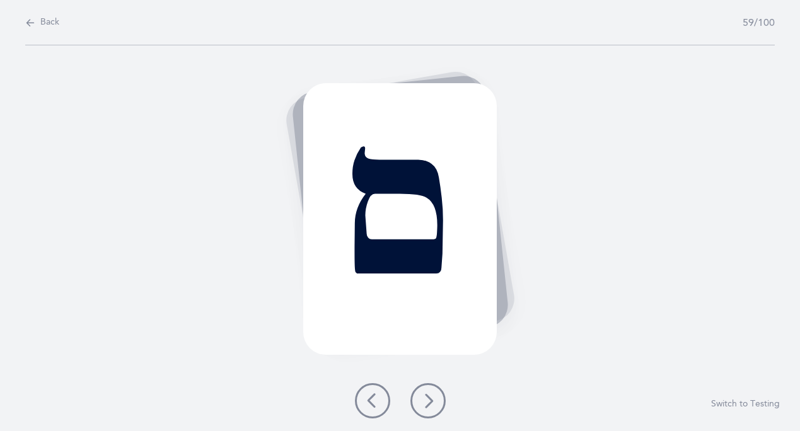
click at [434, 407] on icon at bounding box center [428, 401] width 15 height 15
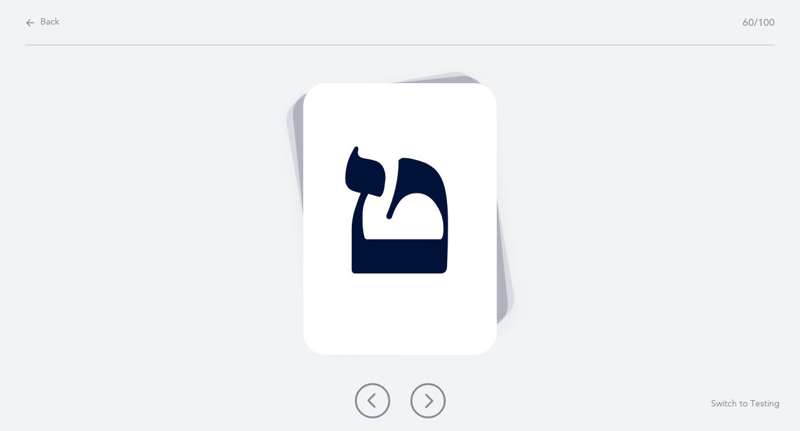
click at [435, 415] on button at bounding box center [428, 400] width 35 height 35
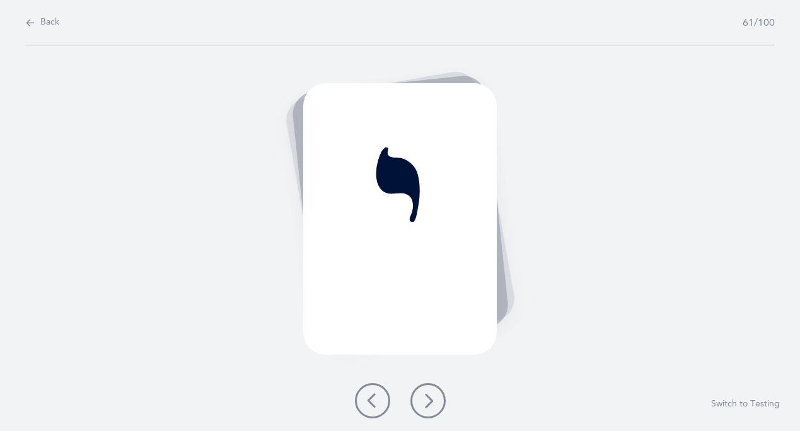
click at [375, 402] on icon at bounding box center [372, 401] width 15 height 15
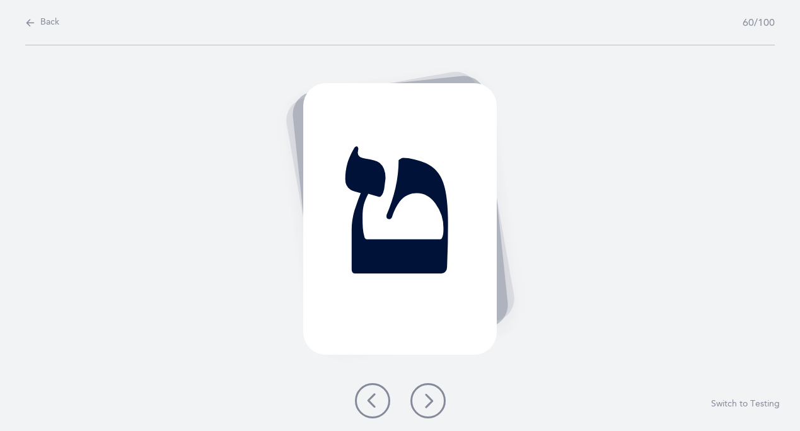
click at [418, 394] on button at bounding box center [428, 400] width 35 height 35
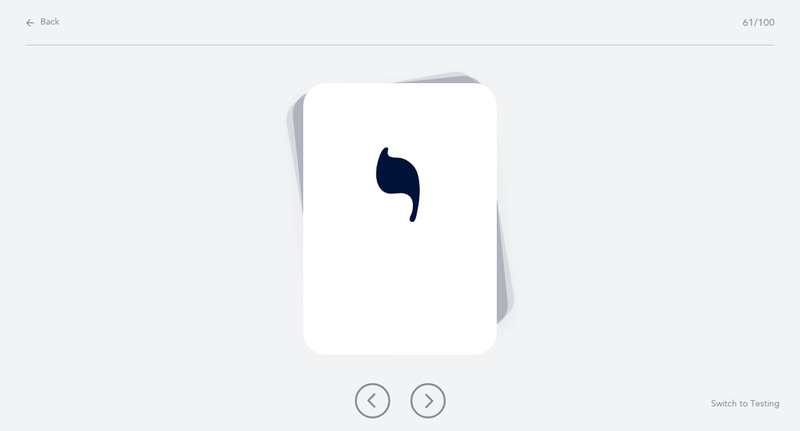
click at [423, 397] on icon at bounding box center [428, 401] width 15 height 15
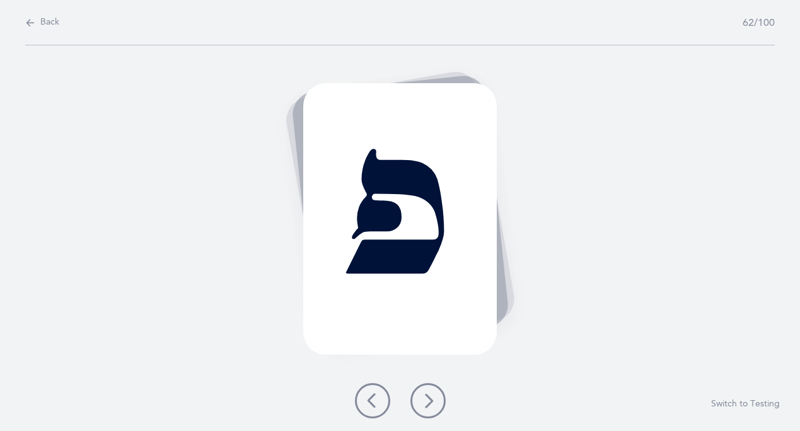
click at [423, 398] on icon at bounding box center [428, 401] width 15 height 15
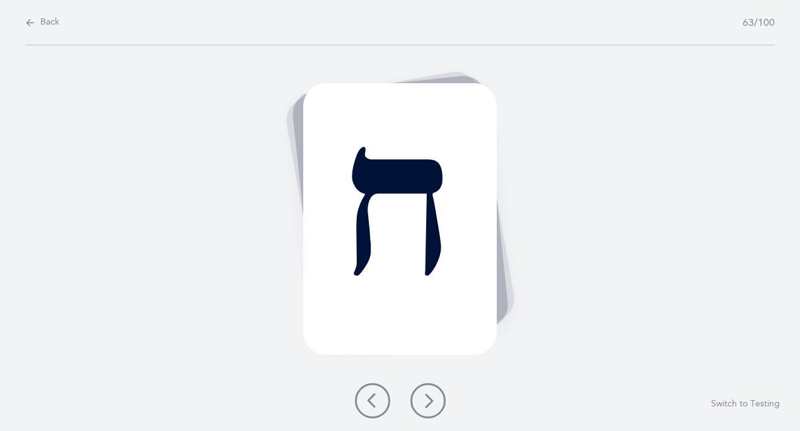
click at [421, 398] on icon at bounding box center [428, 401] width 15 height 15
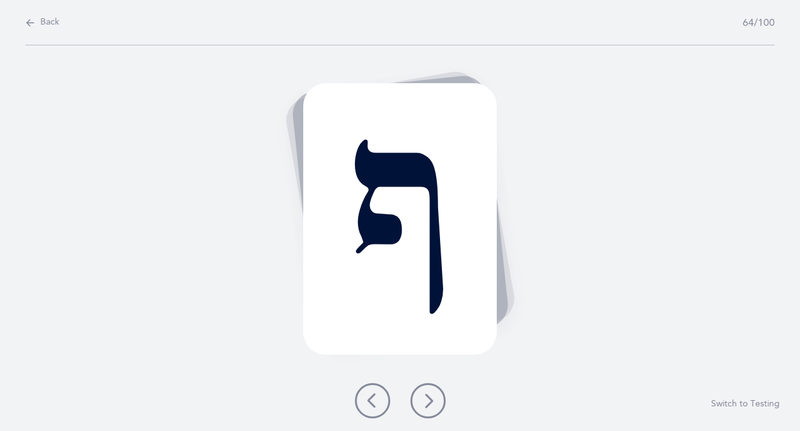
click at [419, 402] on button at bounding box center [428, 400] width 35 height 35
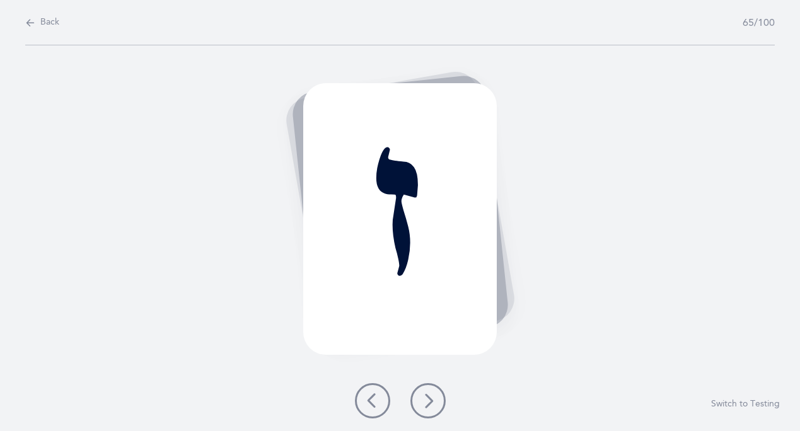
click at [419, 402] on button at bounding box center [428, 400] width 35 height 35
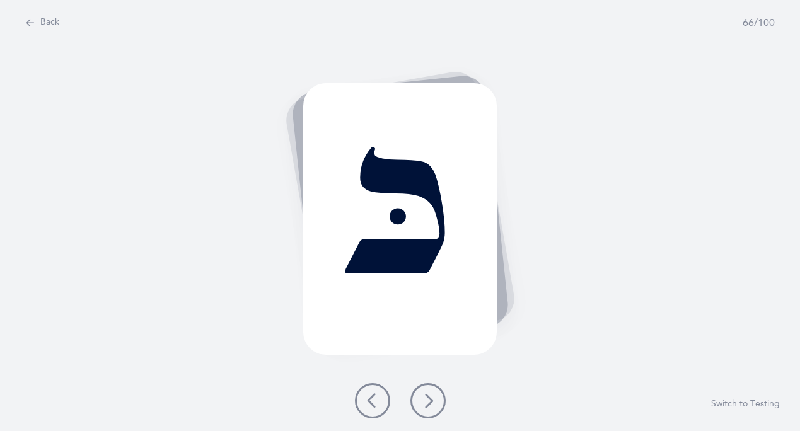
click at [419, 399] on button at bounding box center [428, 400] width 35 height 35
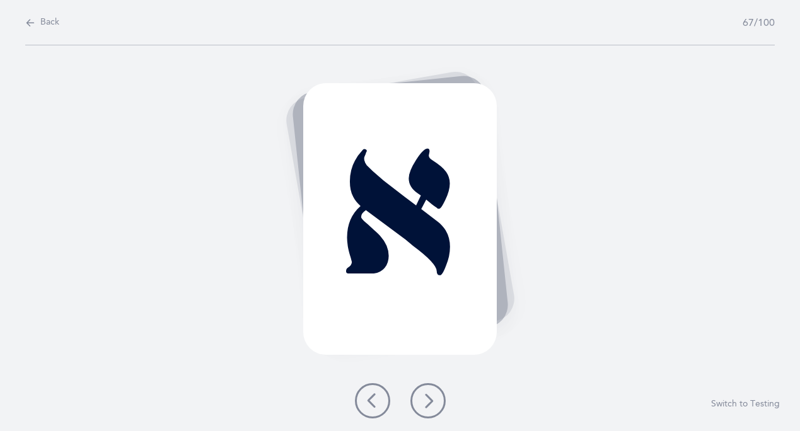
click at [419, 399] on button at bounding box center [428, 400] width 35 height 35
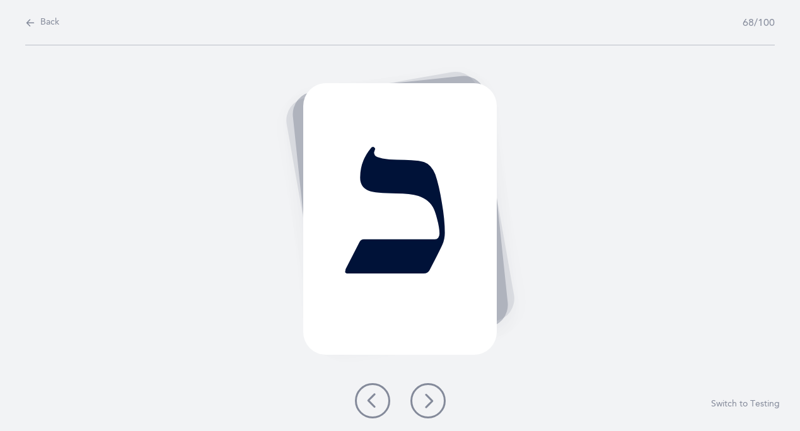
click at [419, 399] on button at bounding box center [428, 400] width 35 height 35
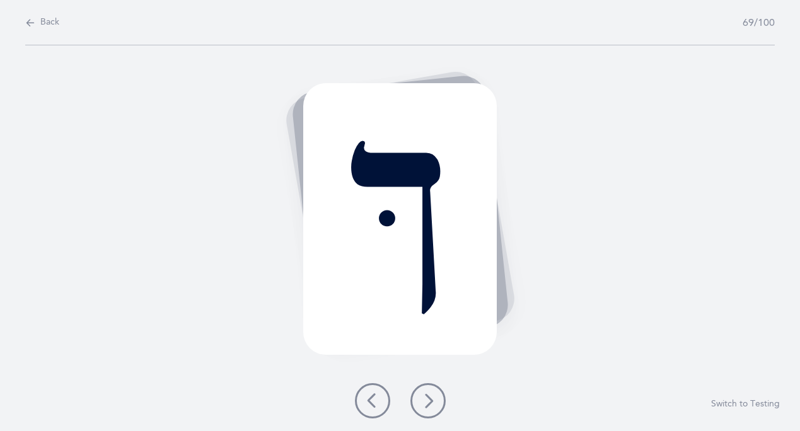
click at [419, 399] on button at bounding box center [428, 400] width 35 height 35
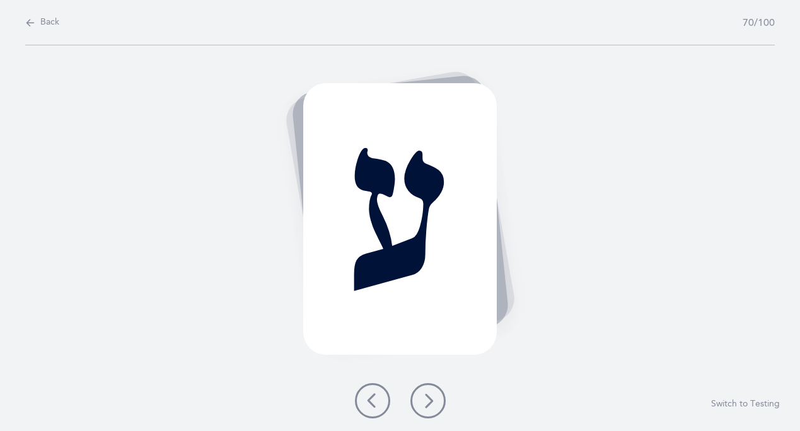
click at [419, 399] on button at bounding box center [428, 400] width 35 height 35
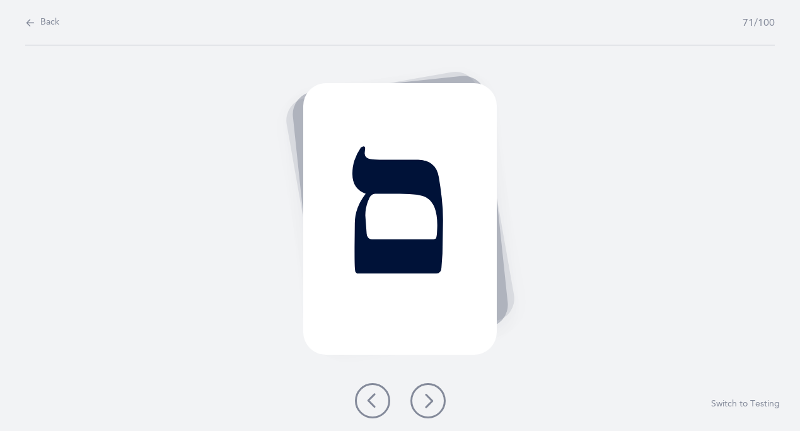
click at [419, 399] on button at bounding box center [428, 400] width 35 height 35
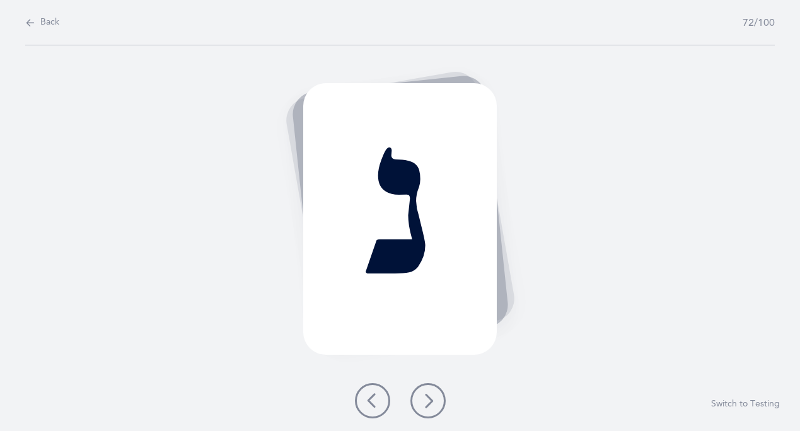
click at [429, 394] on icon at bounding box center [428, 401] width 15 height 15
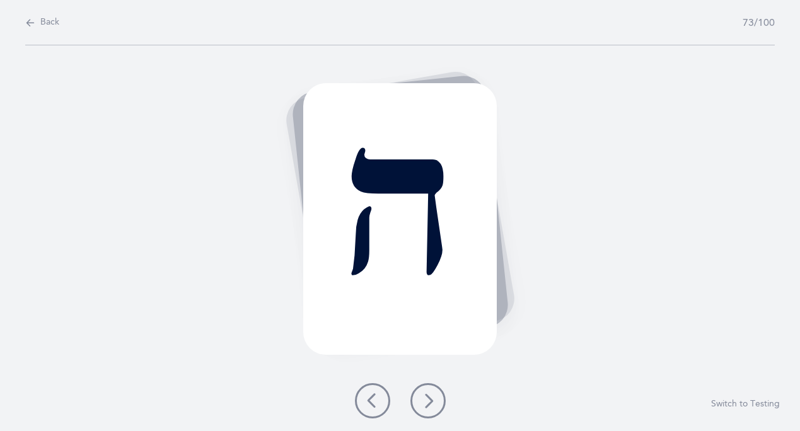
click at [429, 394] on icon at bounding box center [428, 401] width 15 height 15
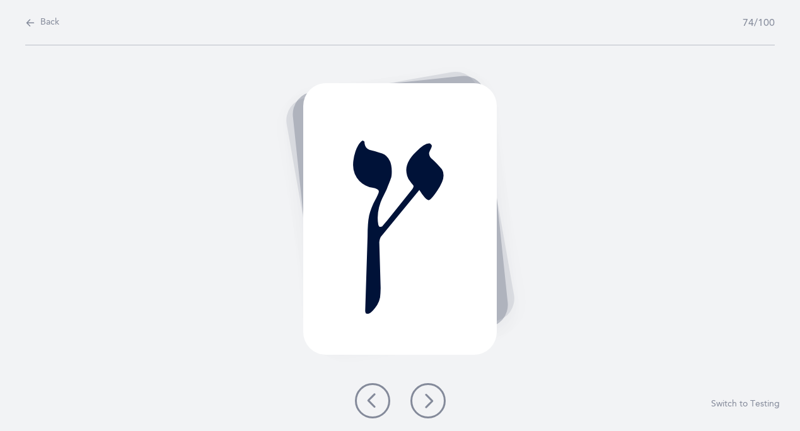
click at [429, 394] on icon at bounding box center [428, 401] width 15 height 15
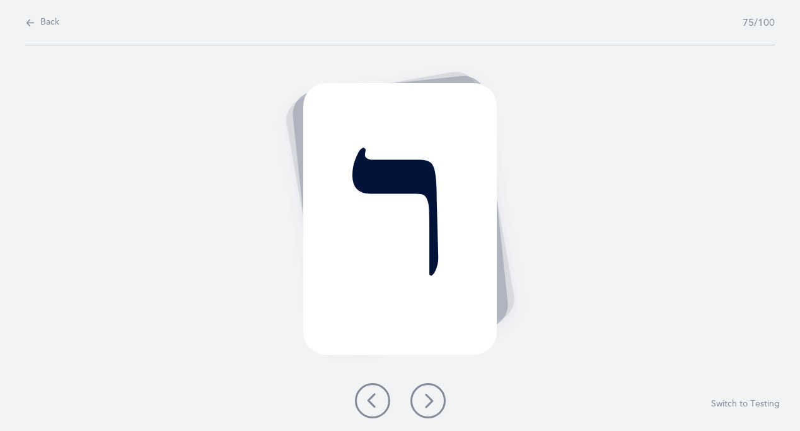
click at [429, 394] on icon at bounding box center [428, 401] width 15 height 15
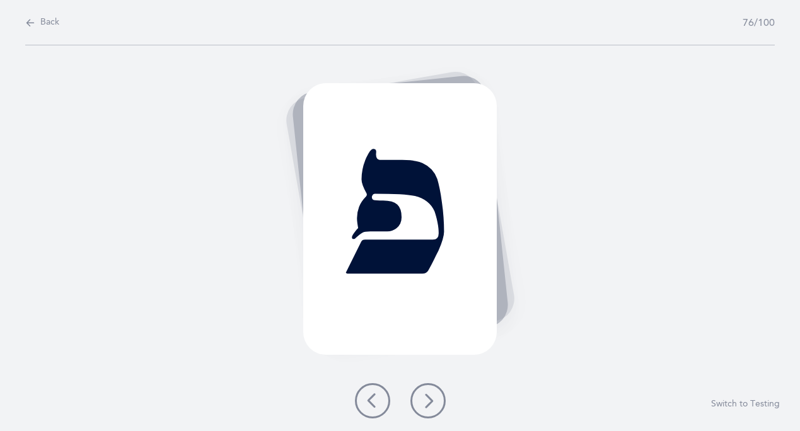
click at [428, 409] on button at bounding box center [428, 400] width 35 height 35
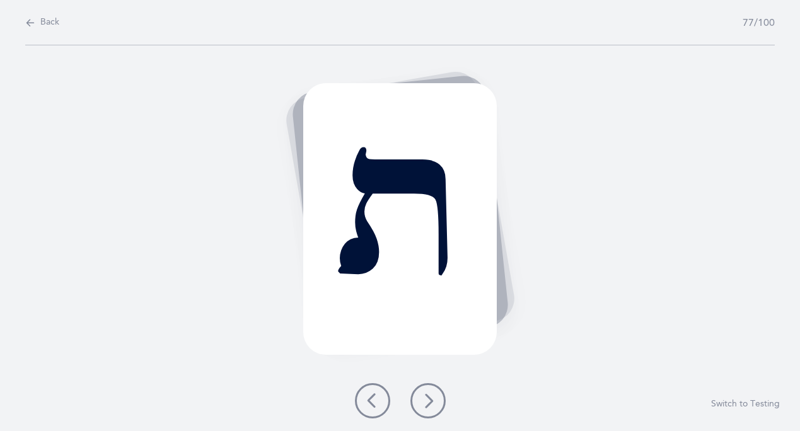
click at [428, 409] on button at bounding box center [428, 400] width 35 height 35
click at [378, 397] on icon at bounding box center [372, 401] width 15 height 15
click at [427, 399] on icon at bounding box center [428, 401] width 15 height 15
click at [419, 403] on button at bounding box center [428, 400] width 35 height 35
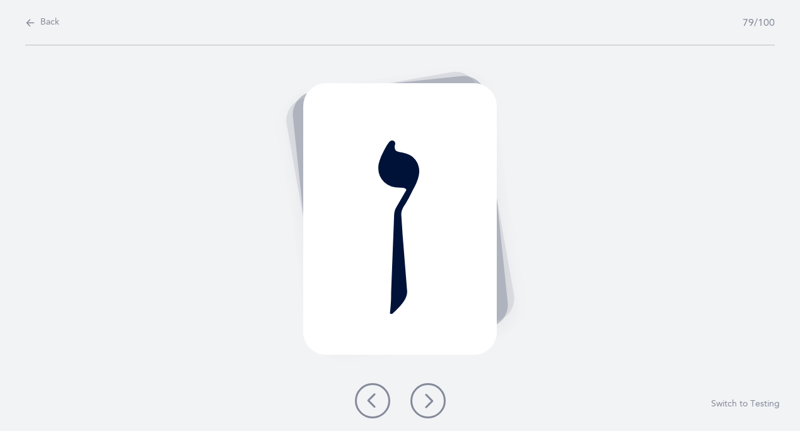
click at [419, 403] on button at bounding box center [428, 400] width 35 height 35
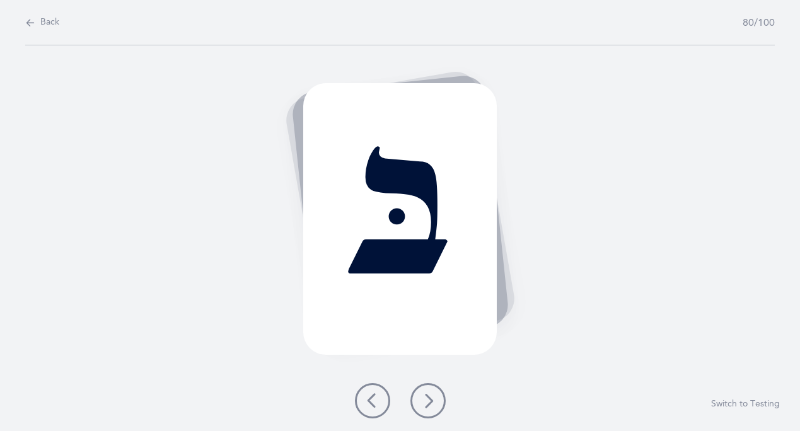
click at [434, 390] on button at bounding box center [428, 400] width 35 height 35
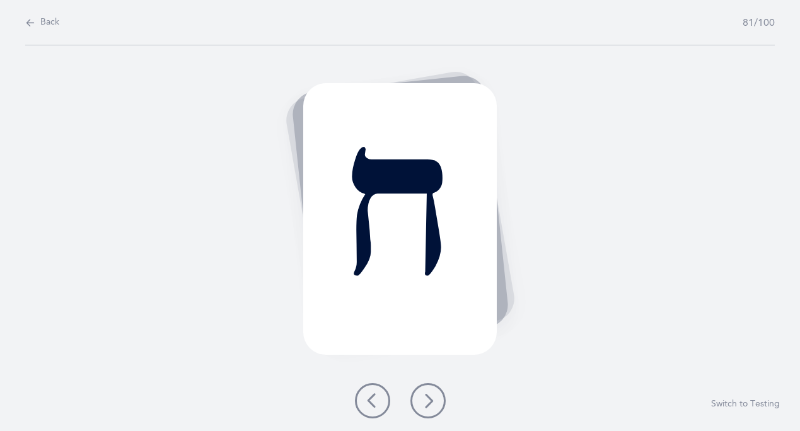
click at [434, 390] on button at bounding box center [428, 400] width 35 height 35
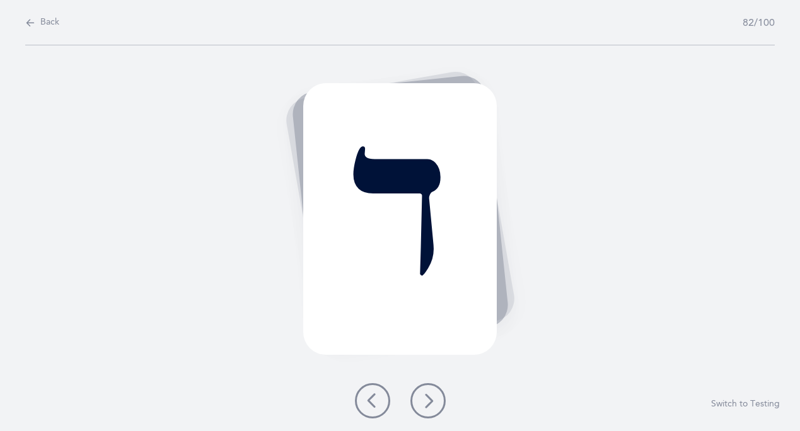
click at [434, 390] on button at bounding box center [428, 400] width 35 height 35
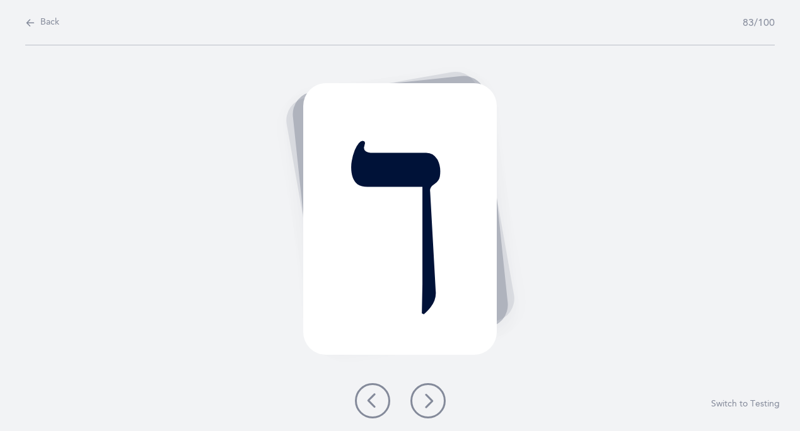
click at [434, 390] on button at bounding box center [428, 400] width 35 height 35
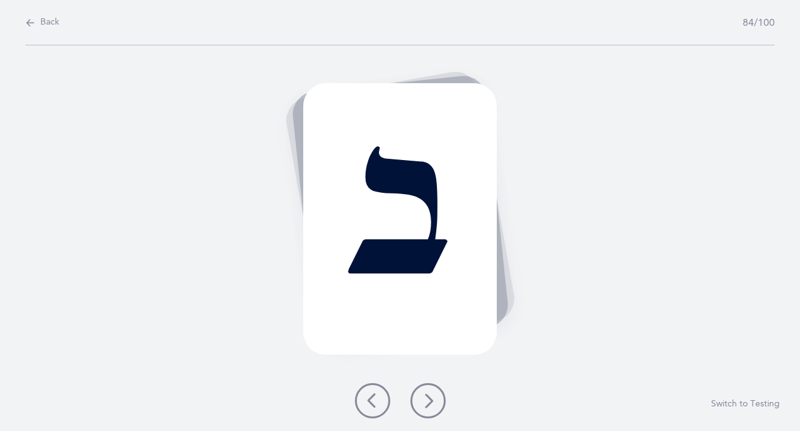
click at [434, 390] on button at bounding box center [428, 400] width 35 height 35
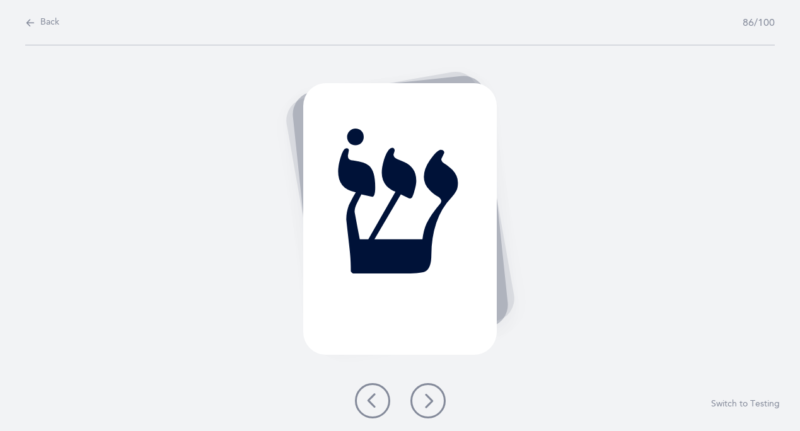
click at [434, 390] on button at bounding box center [428, 400] width 35 height 35
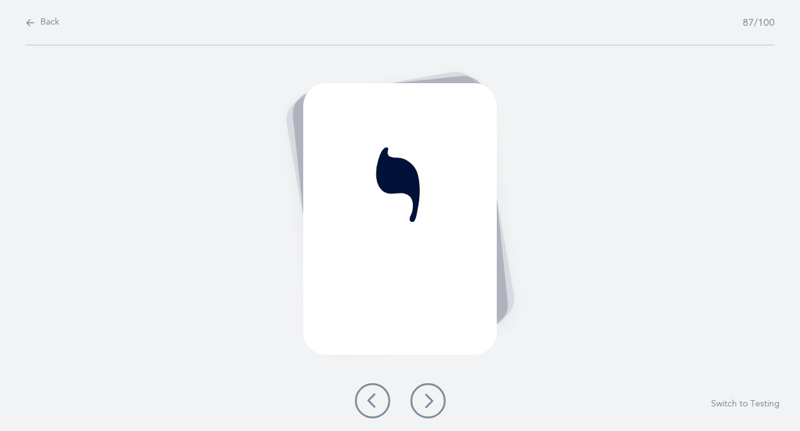
click at [434, 390] on button at bounding box center [428, 400] width 35 height 35
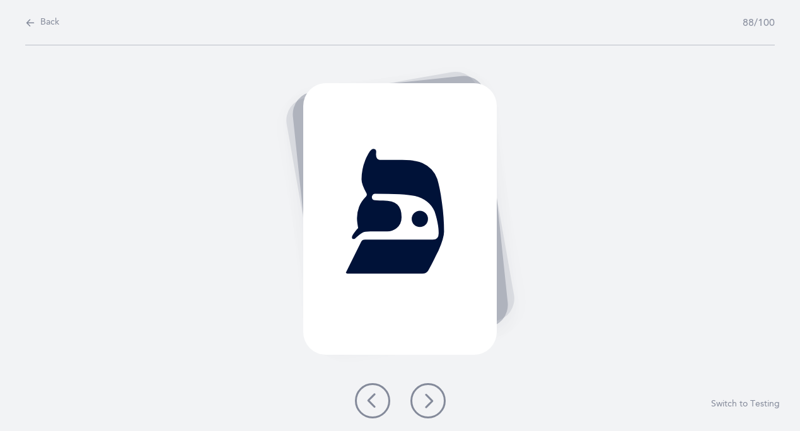
click at [434, 390] on button at bounding box center [428, 400] width 35 height 35
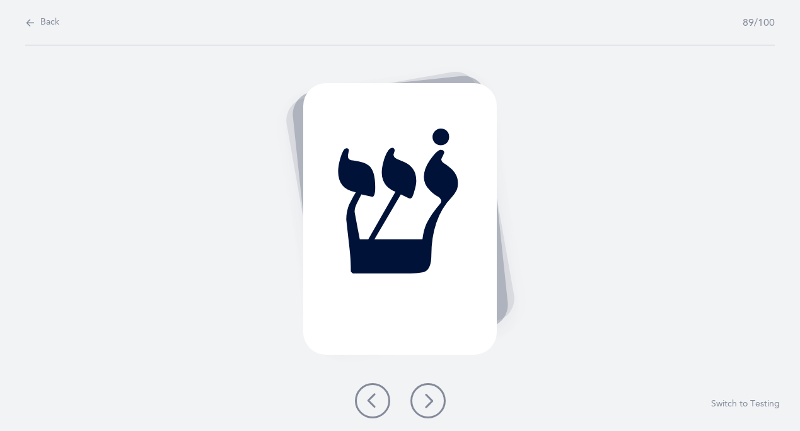
click at [434, 390] on button at bounding box center [428, 400] width 35 height 35
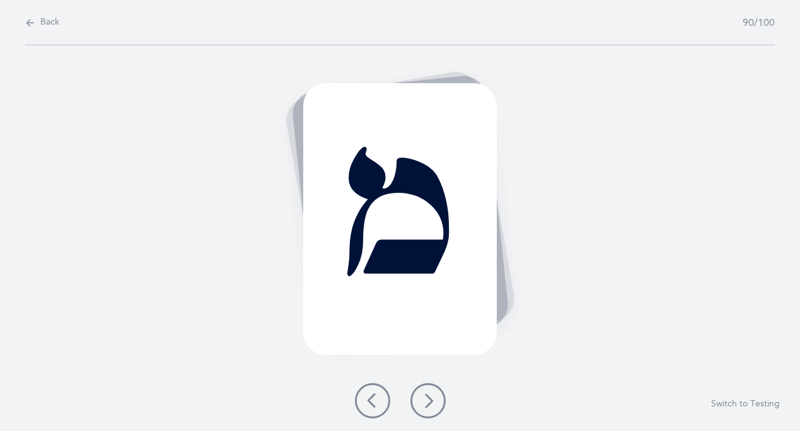
drag, startPoint x: 433, startPoint y: 390, endPoint x: 430, endPoint y: 380, distance: 11.2
click at [430, 387] on button at bounding box center [428, 400] width 35 height 35
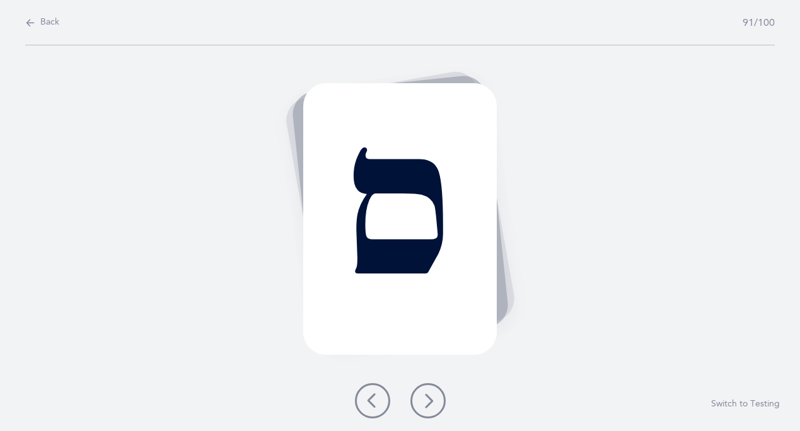
click at [433, 388] on button at bounding box center [428, 400] width 35 height 35
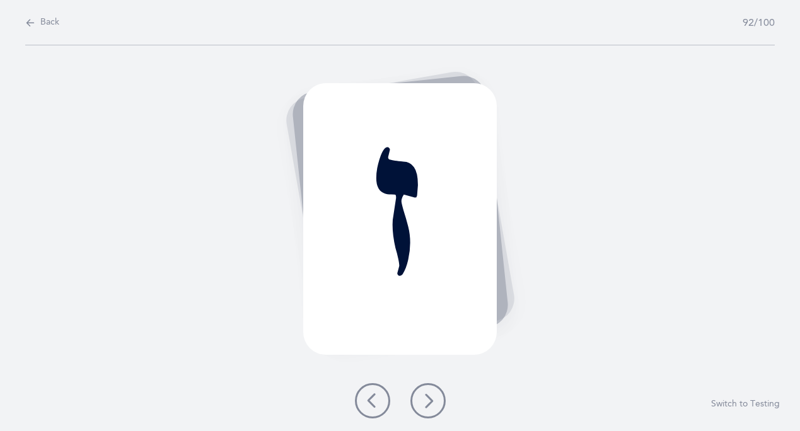
click at [431, 388] on button at bounding box center [428, 400] width 35 height 35
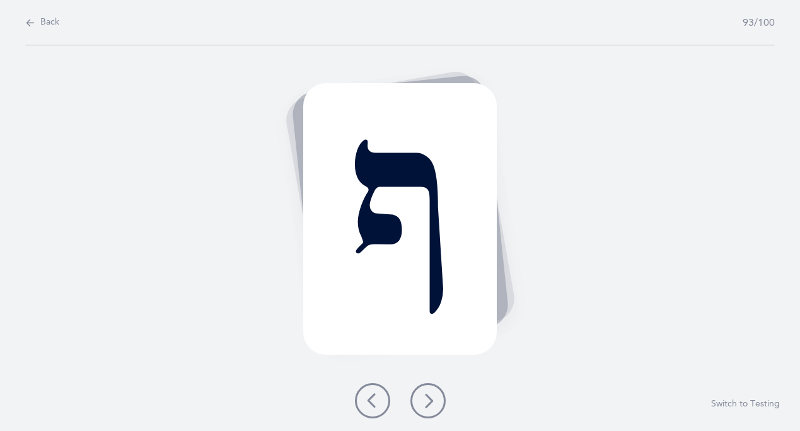
click at [423, 376] on div "ף Switch to Testing" at bounding box center [400, 238] width 800 height 386
click at [426, 388] on button at bounding box center [428, 400] width 35 height 35
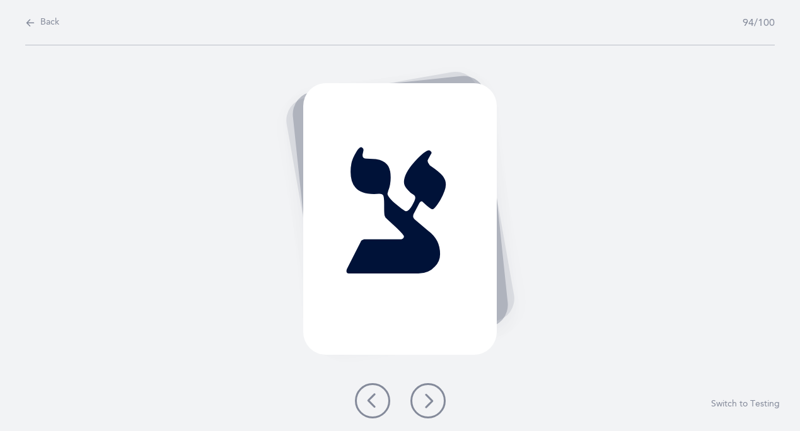
click at [431, 394] on icon at bounding box center [428, 401] width 15 height 15
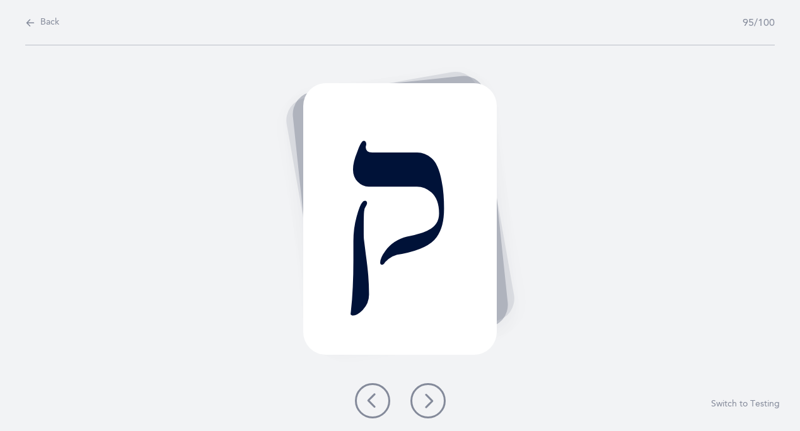
click at [430, 399] on icon at bounding box center [428, 401] width 15 height 15
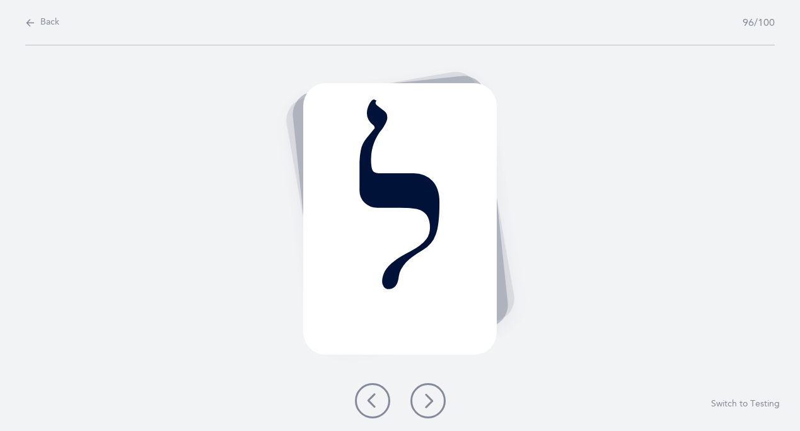
click at [434, 401] on icon at bounding box center [428, 401] width 15 height 15
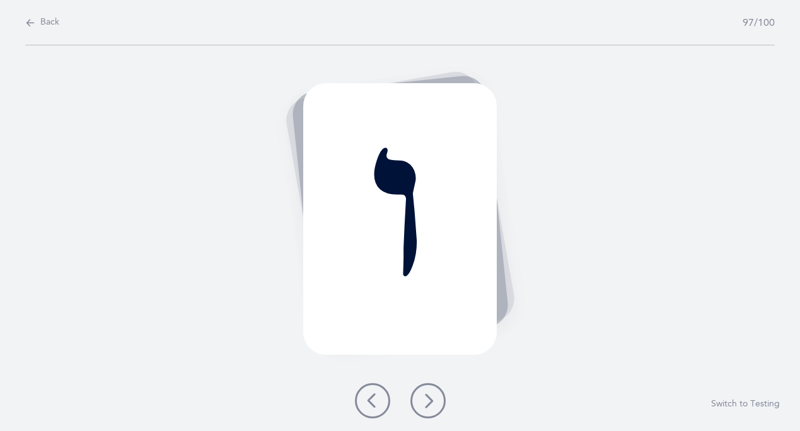
click at [434, 401] on icon at bounding box center [428, 401] width 15 height 15
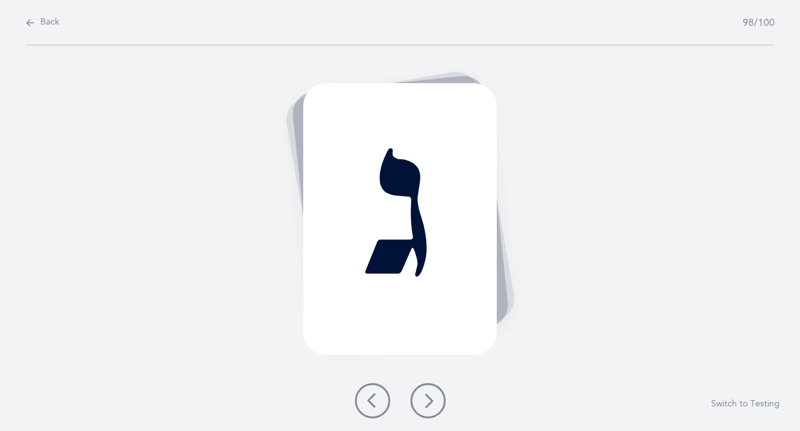
click at [434, 399] on icon at bounding box center [428, 401] width 15 height 15
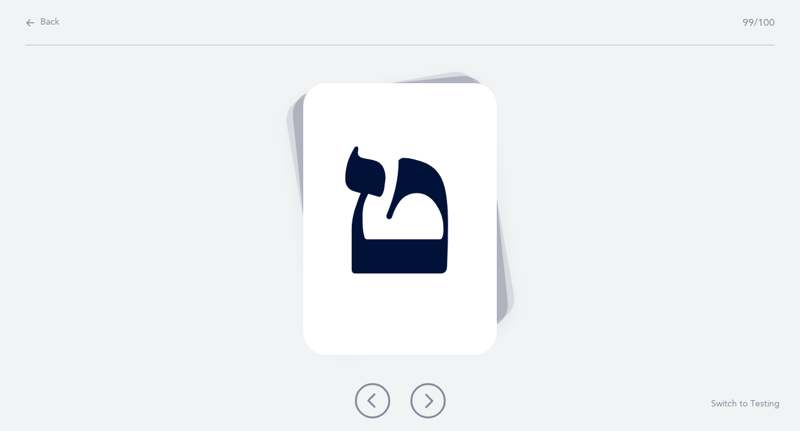
click at [433, 395] on icon at bounding box center [428, 401] width 15 height 15
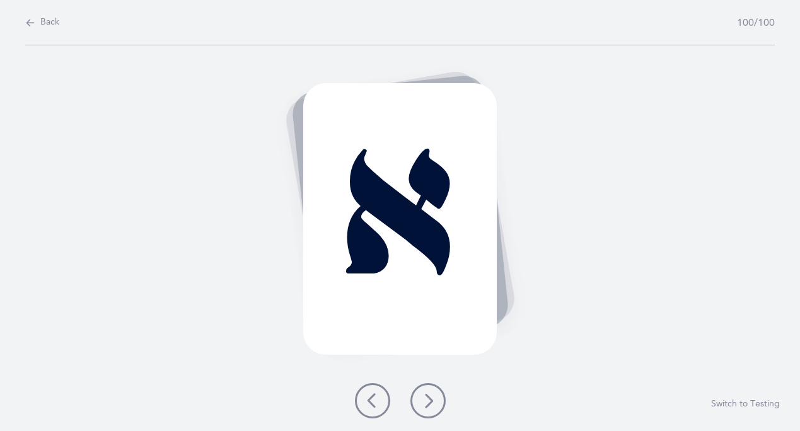
click at [435, 398] on button at bounding box center [428, 400] width 35 height 35
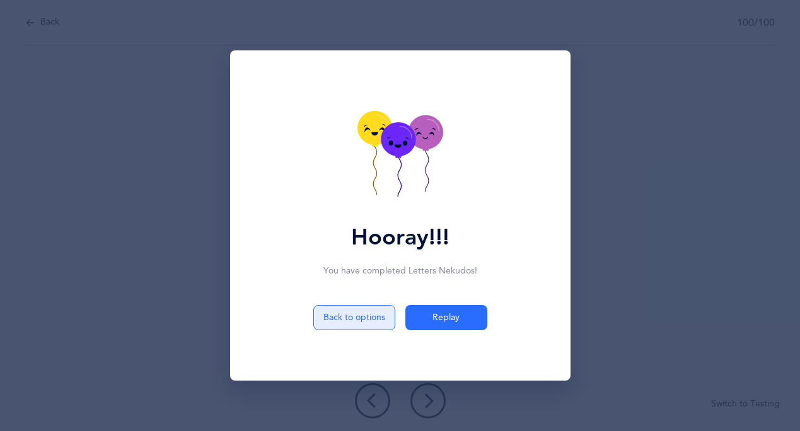
click at [376, 313] on button "Back to options" at bounding box center [354, 317] width 82 height 25
select select "27"
select select "single"
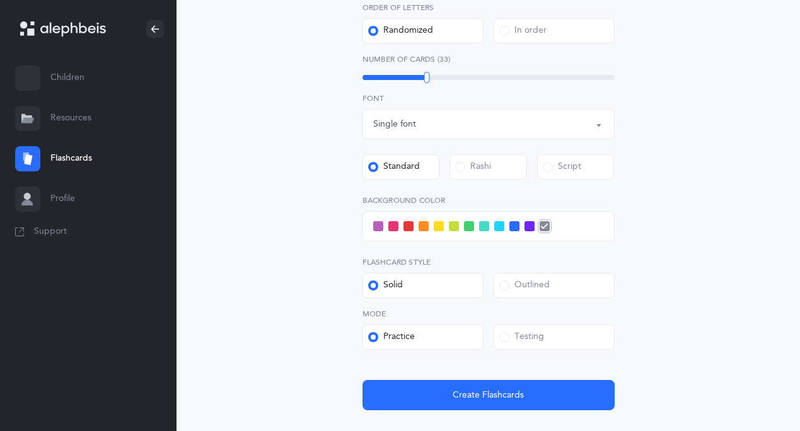
scroll to position [457, 0]
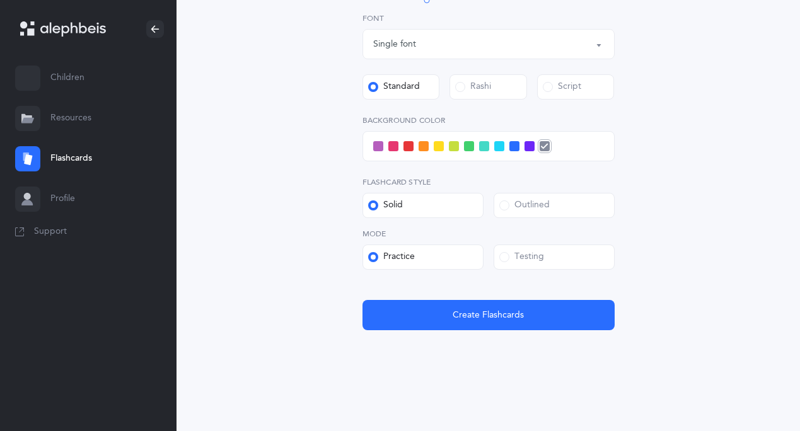
click at [441, 143] on span at bounding box center [439, 146] width 10 height 10
click at [0, 0] on input "checkbox" at bounding box center [0, 0] width 0 height 0
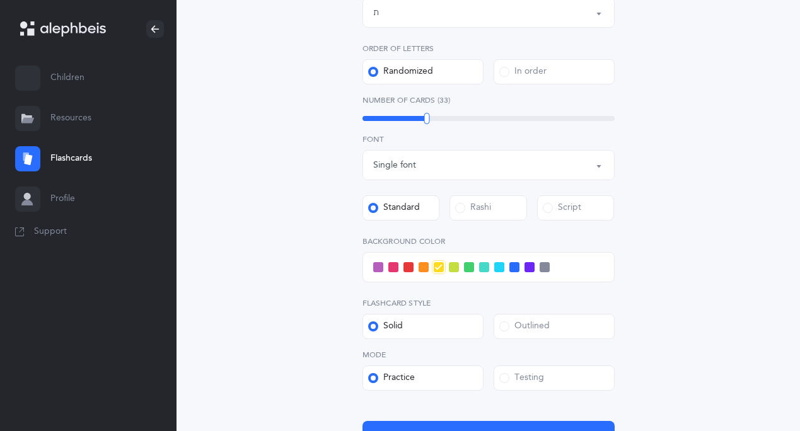
scroll to position [338, 0]
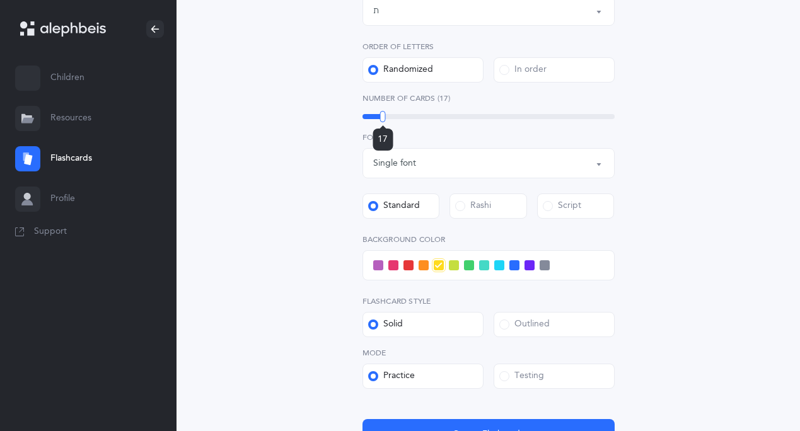
drag, startPoint x: 425, startPoint y: 112, endPoint x: 384, endPoint y: 118, distance: 41.5
click at [384, 118] on div at bounding box center [383, 116] width 6 height 11
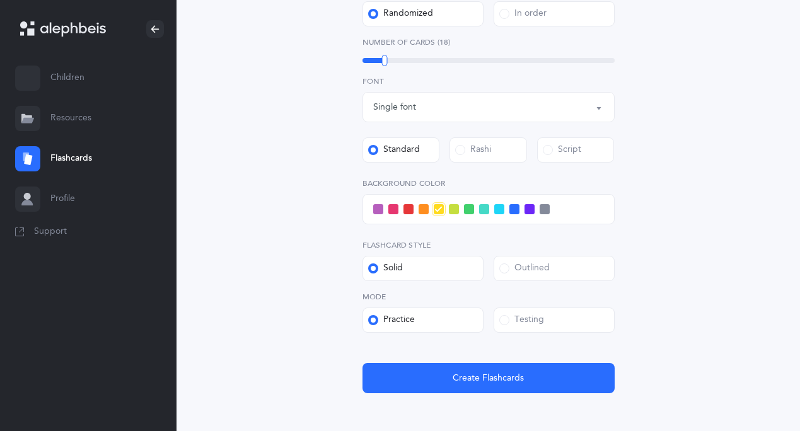
scroll to position [409, 0]
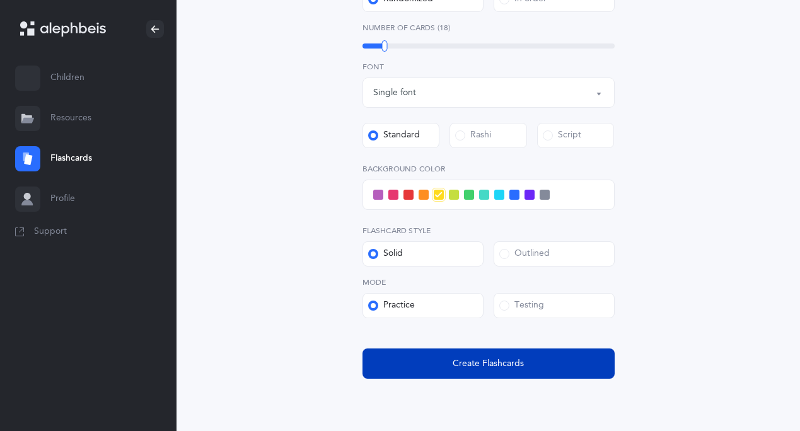
click at [492, 365] on span "Create Flashcards" at bounding box center [488, 364] width 71 height 13
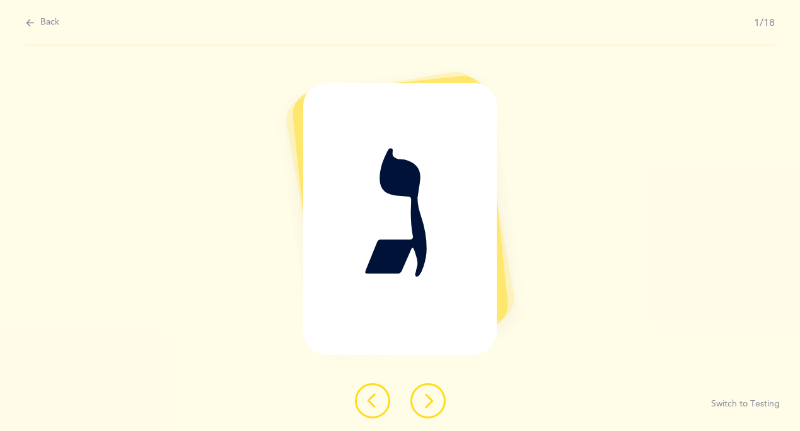
scroll to position [0, 0]
click at [440, 405] on button at bounding box center [428, 400] width 35 height 35
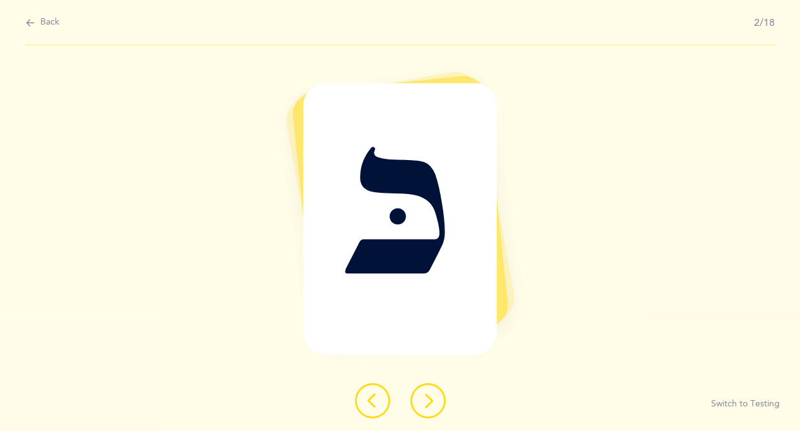
click at [433, 403] on icon at bounding box center [428, 401] width 15 height 15
click at [435, 404] on icon at bounding box center [428, 401] width 15 height 15
click at [433, 401] on icon at bounding box center [428, 401] width 15 height 15
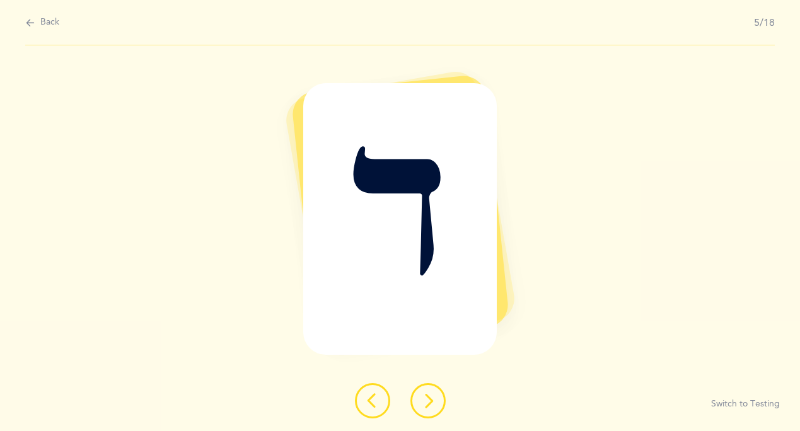
click at [436, 402] on button at bounding box center [428, 400] width 35 height 35
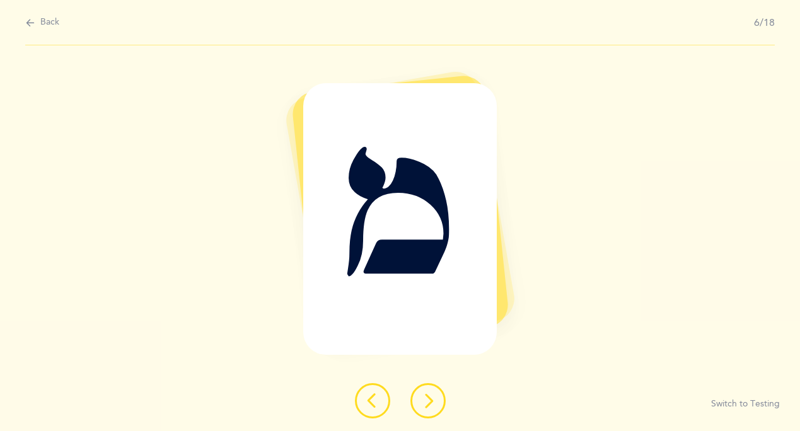
click at [435, 408] on button at bounding box center [428, 400] width 35 height 35
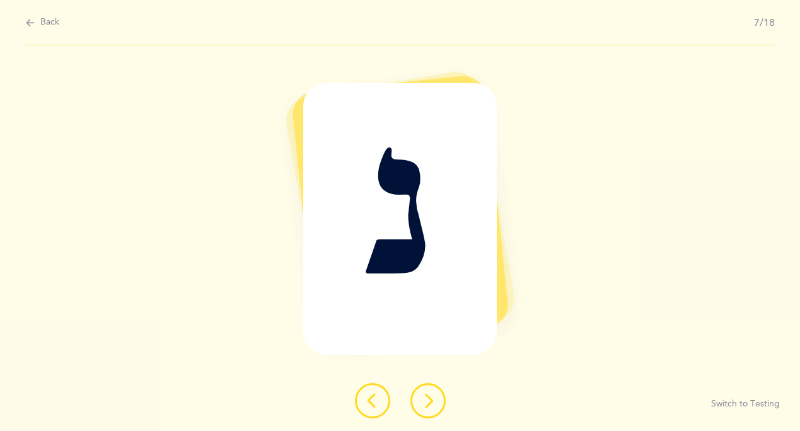
click at [439, 409] on button at bounding box center [428, 400] width 35 height 35
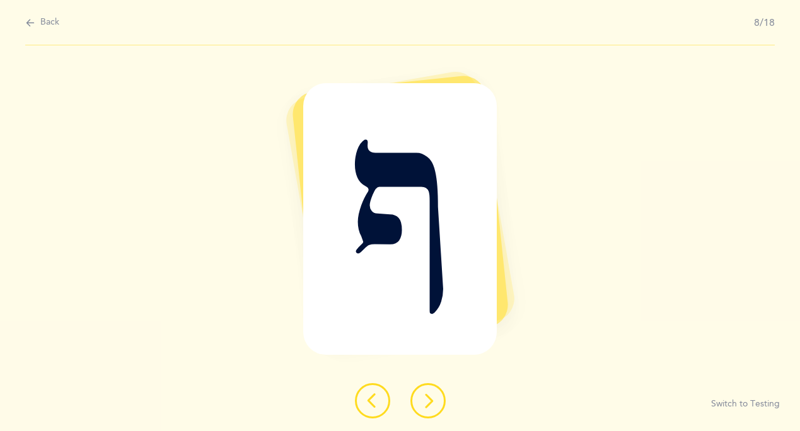
click at [429, 400] on icon at bounding box center [428, 401] width 15 height 15
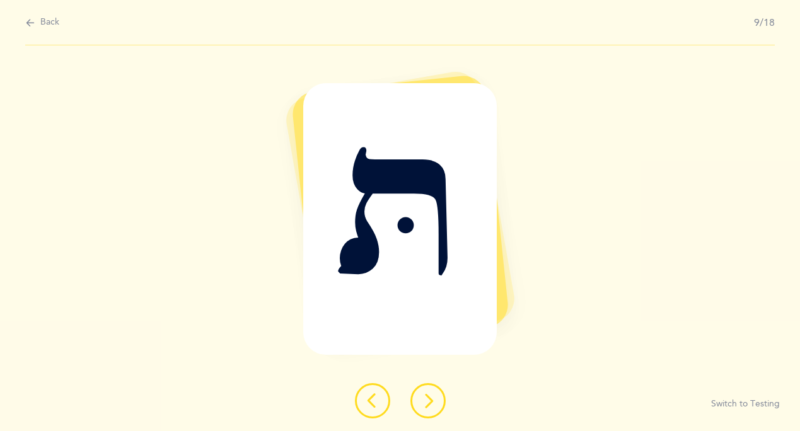
click at [433, 402] on icon at bounding box center [428, 401] width 15 height 15
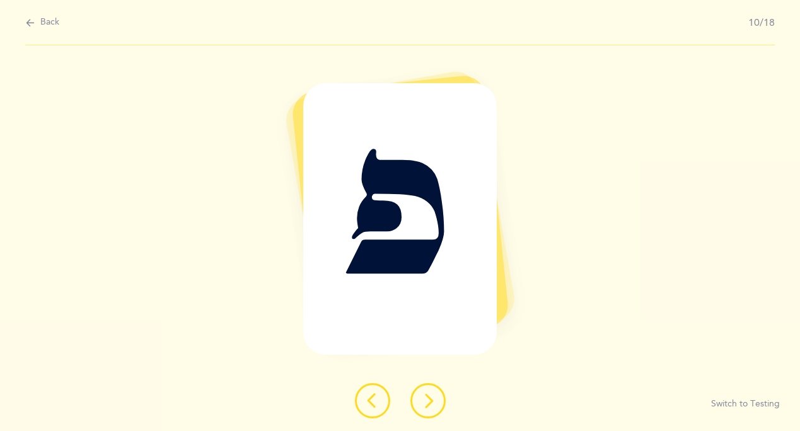
click at [435, 406] on icon at bounding box center [428, 401] width 15 height 15
click at [435, 408] on button at bounding box center [428, 400] width 35 height 35
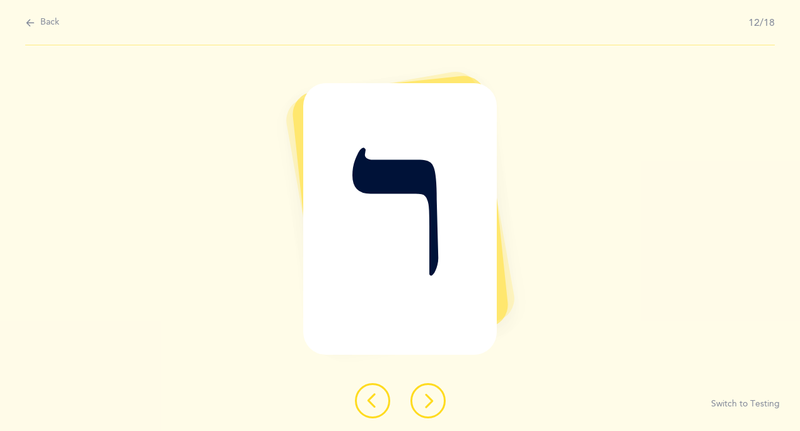
click at [436, 409] on button at bounding box center [428, 400] width 35 height 35
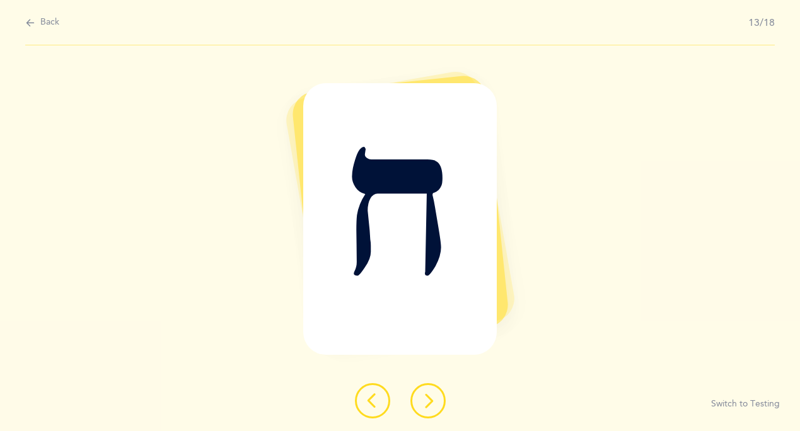
click at [440, 415] on div at bounding box center [400, 400] width 111 height 35
click at [443, 420] on div "ח Switch to Testing" at bounding box center [400, 238] width 800 height 386
click at [429, 401] on icon at bounding box center [428, 401] width 15 height 15
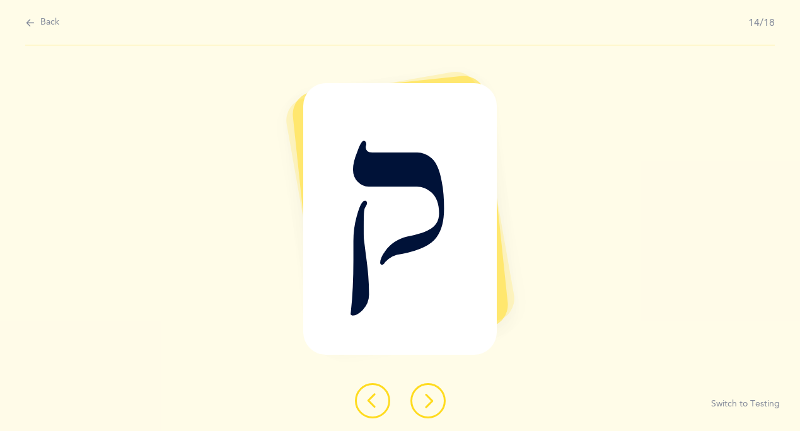
click at [435, 416] on div "ק Switch to Testing" at bounding box center [400, 238] width 800 height 386
click at [422, 399] on icon at bounding box center [428, 401] width 15 height 15
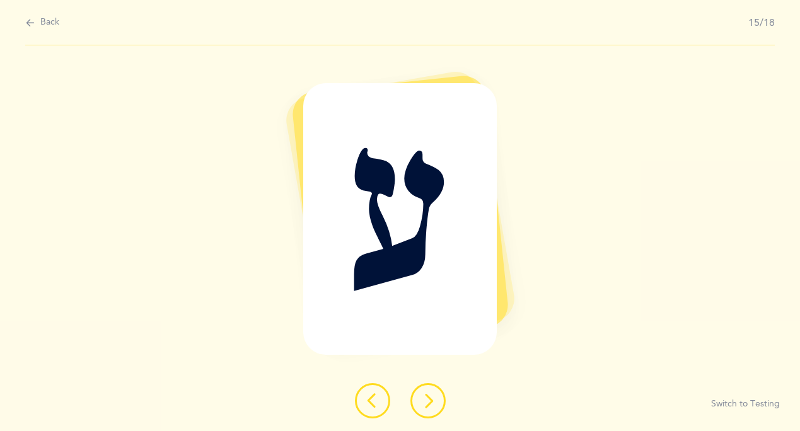
click at [424, 395] on icon at bounding box center [428, 401] width 15 height 15
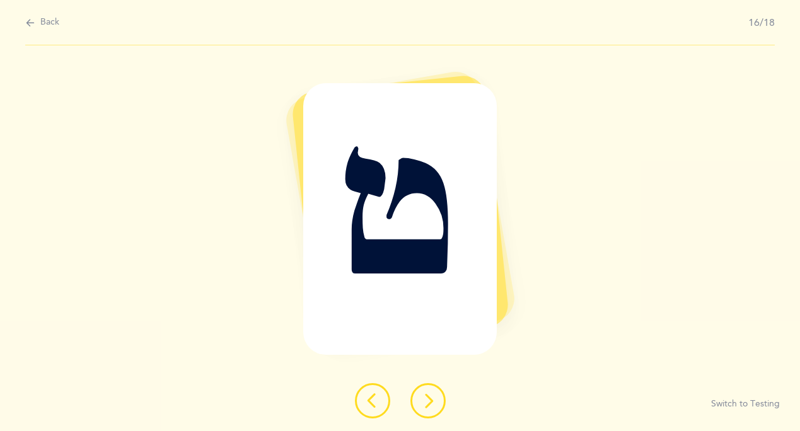
click at [360, 400] on button at bounding box center [372, 400] width 35 height 35
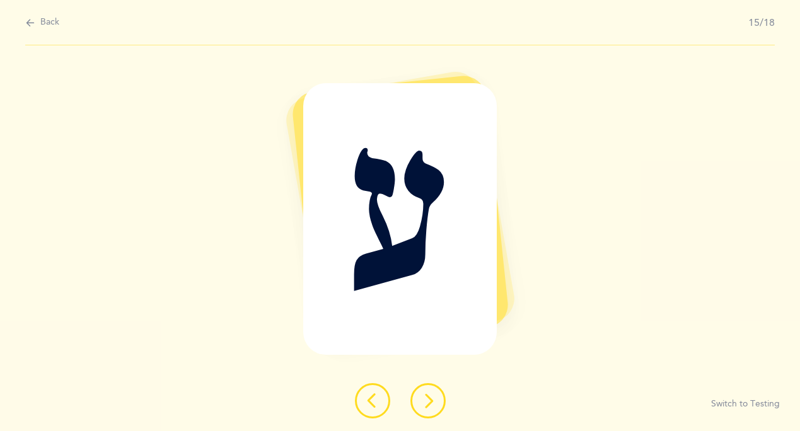
click at [435, 398] on icon at bounding box center [428, 401] width 15 height 15
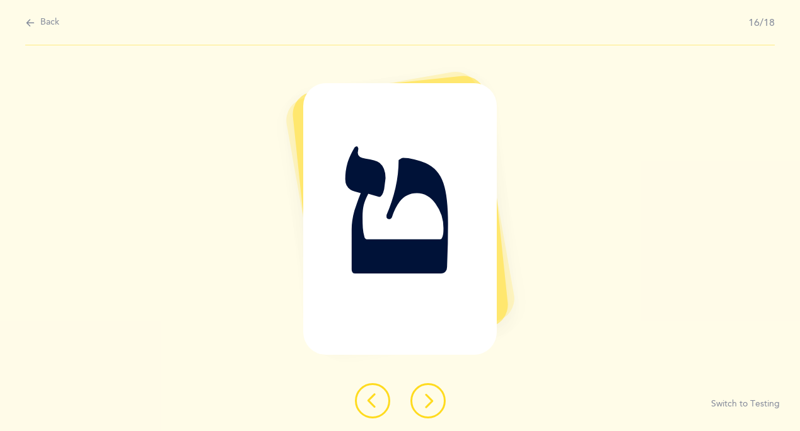
click at [435, 400] on icon at bounding box center [428, 401] width 15 height 15
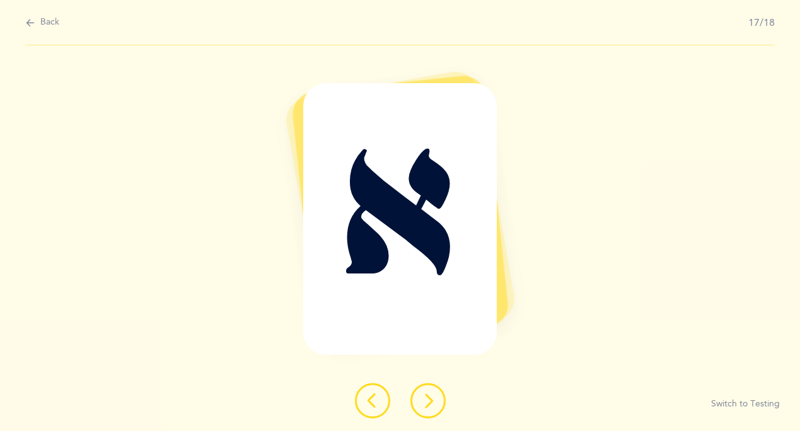
drag, startPoint x: 431, startPoint y: 399, endPoint x: 425, endPoint y: 375, distance: 25.4
click at [427, 376] on div "א Switch to Testing" at bounding box center [400, 238] width 800 height 386
click at [429, 402] on icon at bounding box center [428, 401] width 15 height 15
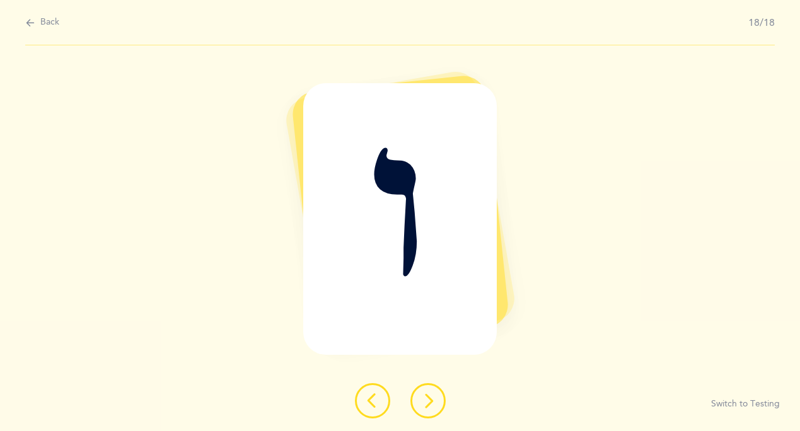
click at [429, 402] on icon at bounding box center [428, 401] width 15 height 15
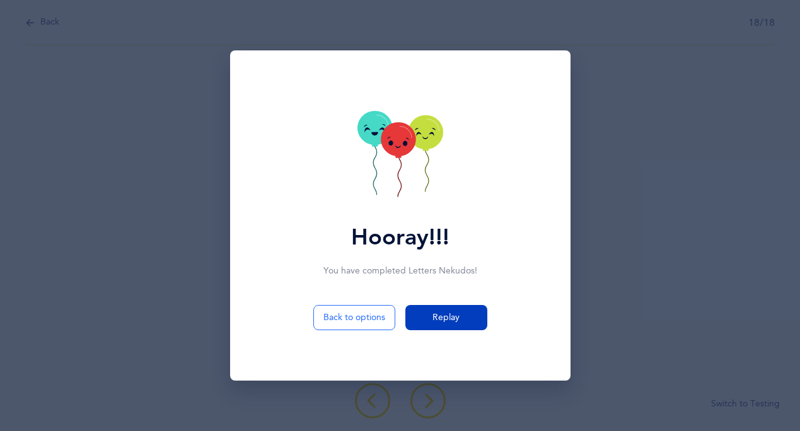
click at [443, 313] on span "Replay" at bounding box center [446, 318] width 27 height 13
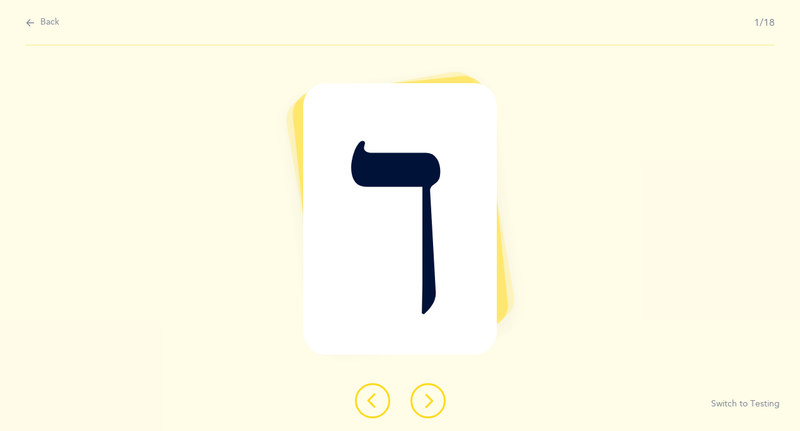
drag, startPoint x: 340, startPoint y: 283, endPoint x: 427, endPoint y: 470, distance: 206.5
click at [427, 431] on html "[PERSON_NAME] Children Children Resources Resources Flashcards Flashcards Profi…" at bounding box center [400, 215] width 800 height 431
click at [67, 11] on div "Back 1/18" at bounding box center [400, 22] width 750 height 45
